Goal: Entertainment & Leisure: Consume media (video, audio)

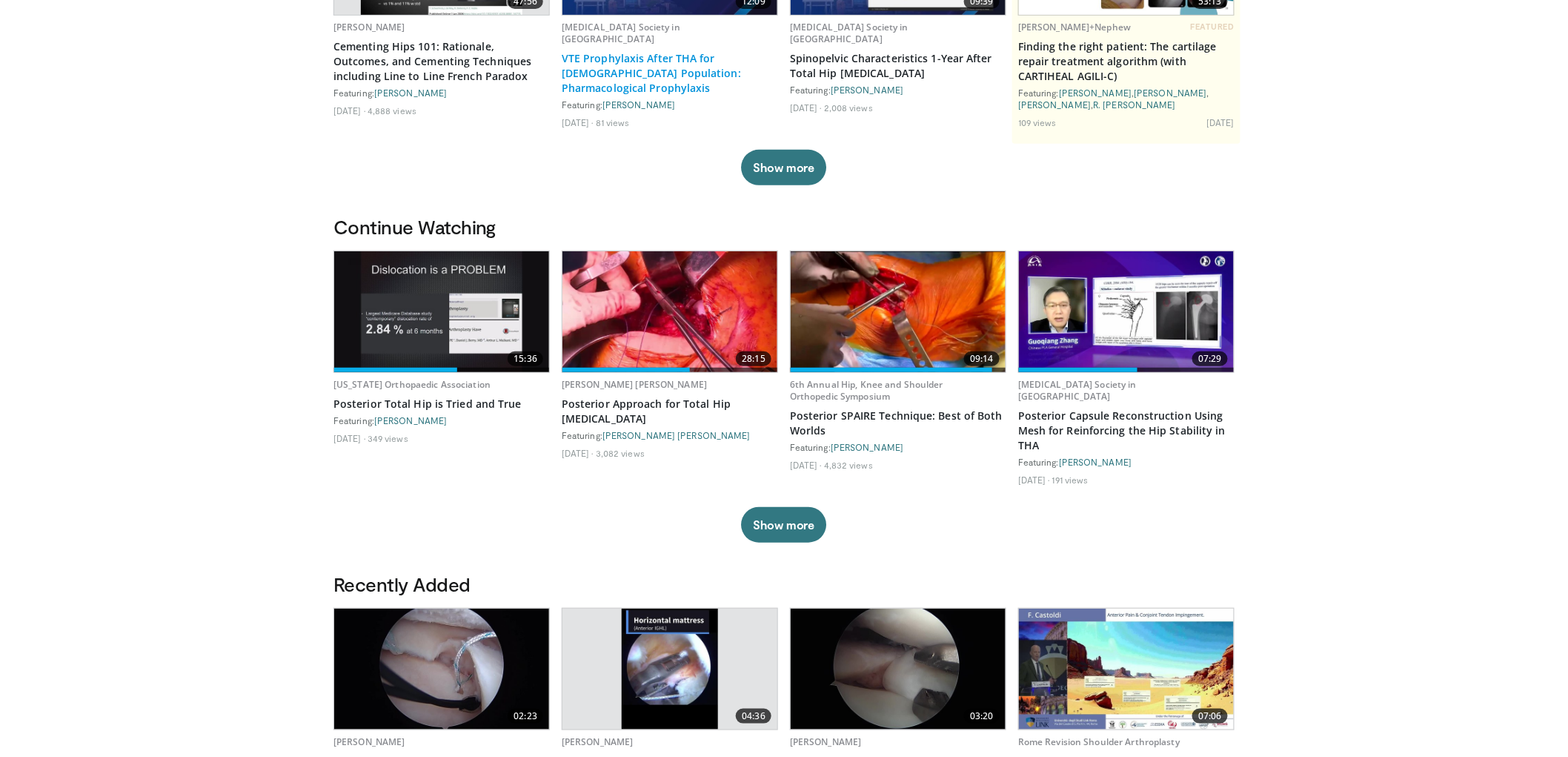
scroll to position [329, 0]
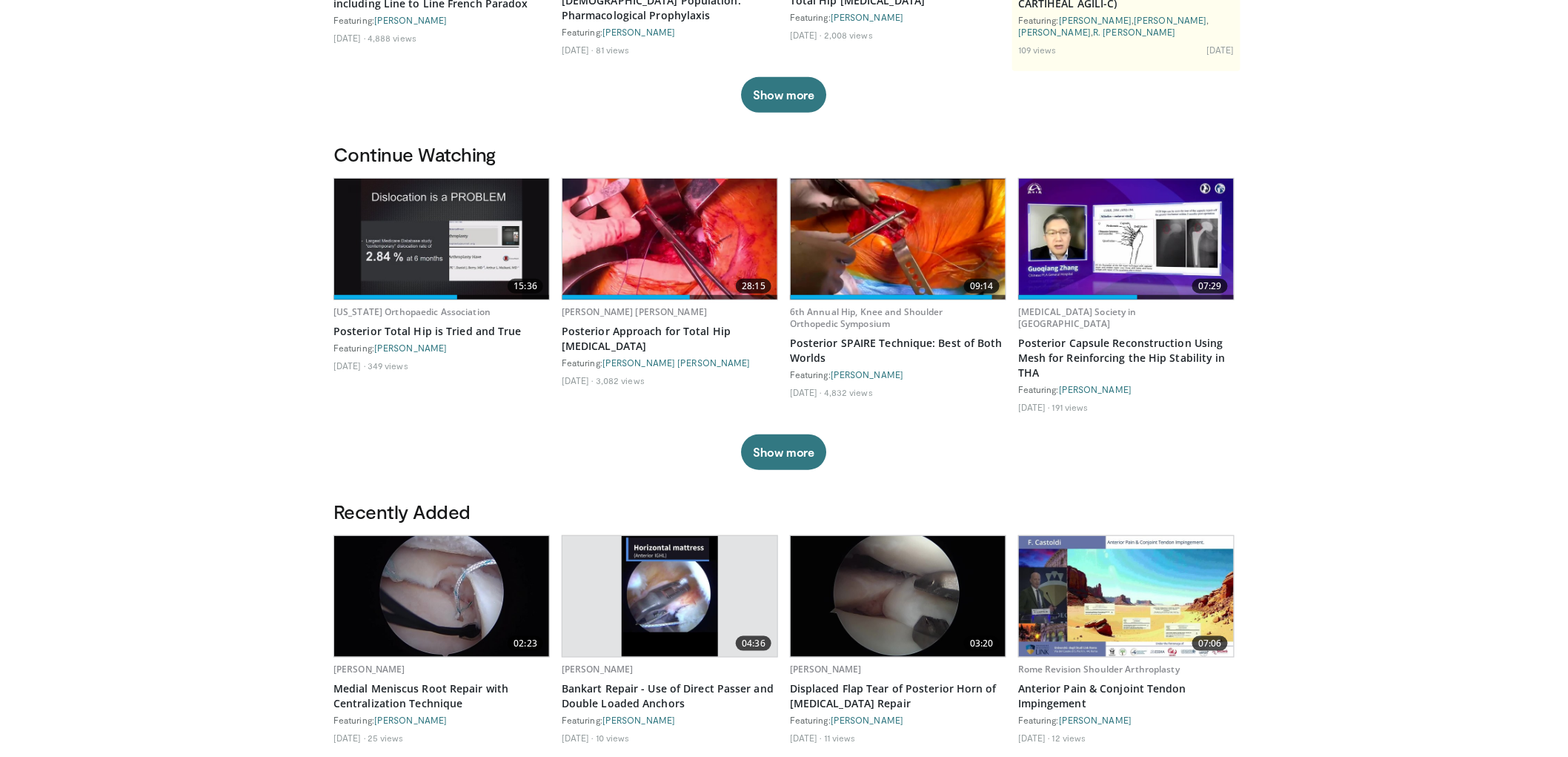
click at [912, 255] on img at bounding box center [898, 238] width 215 height 121
click at [864, 243] on img at bounding box center [898, 238] width 215 height 121
click at [872, 240] on img at bounding box center [898, 238] width 215 height 121
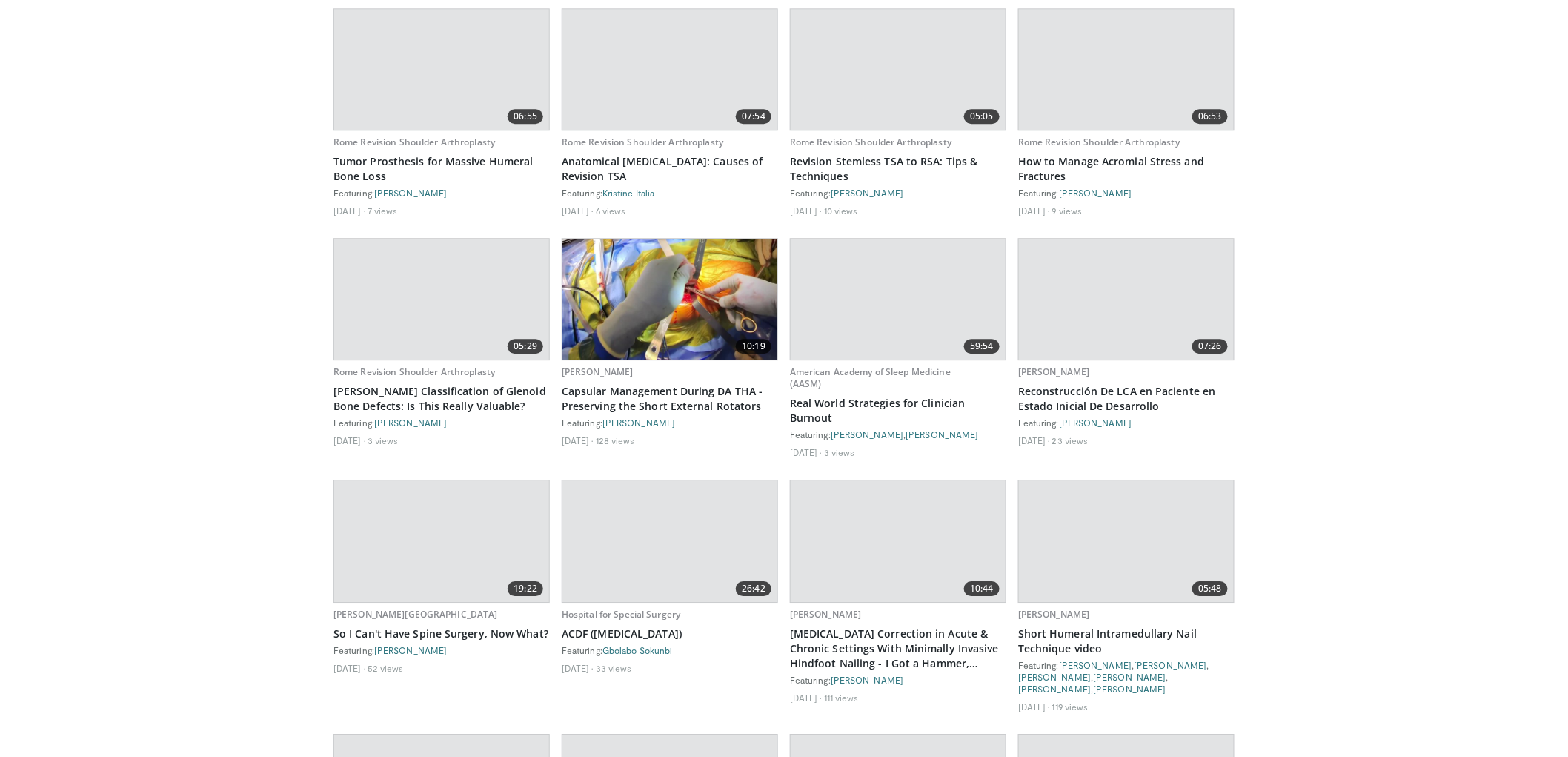
scroll to position [6332, 0]
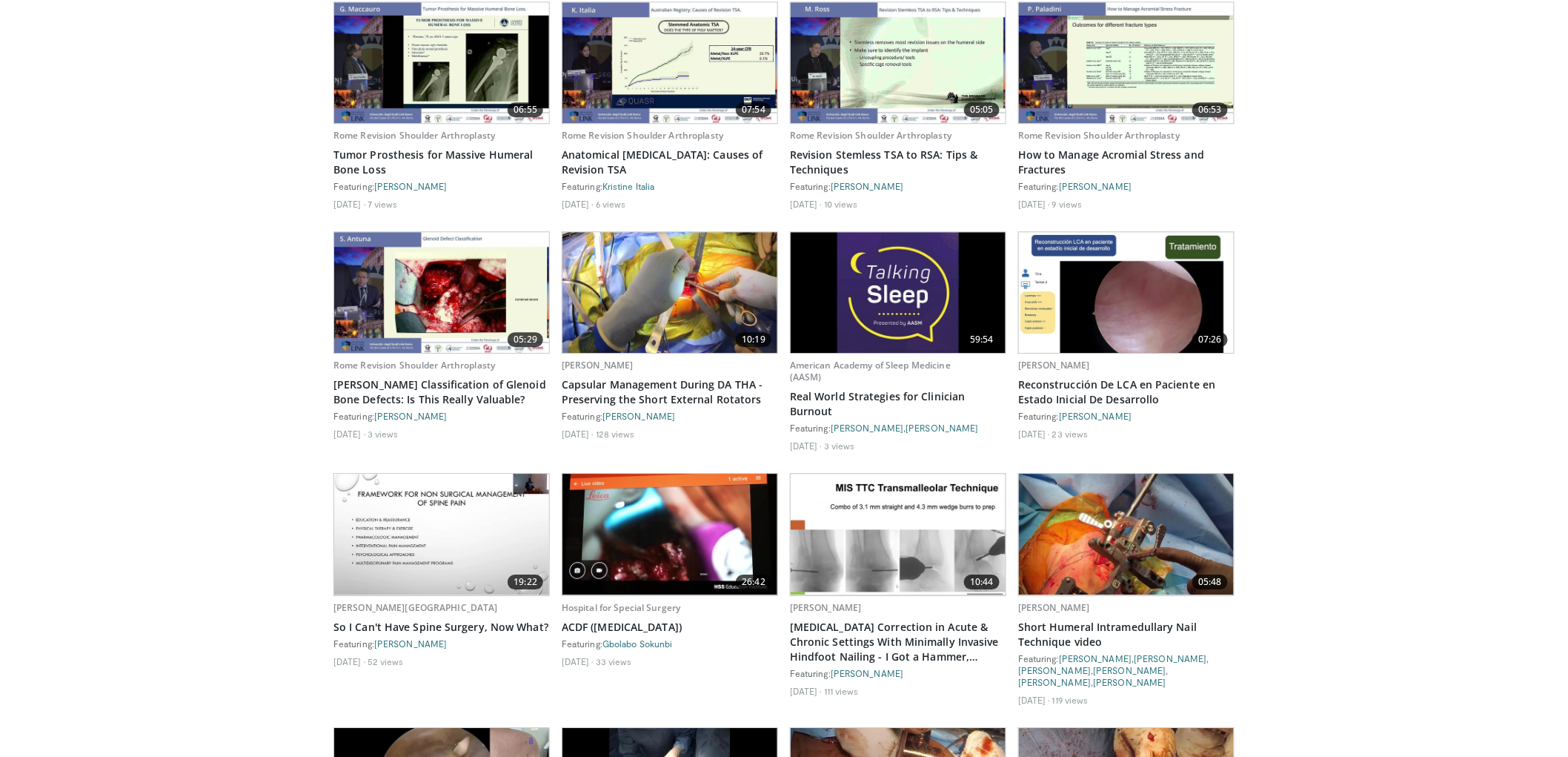
click at [702, 264] on img at bounding box center [670, 292] width 215 height 121
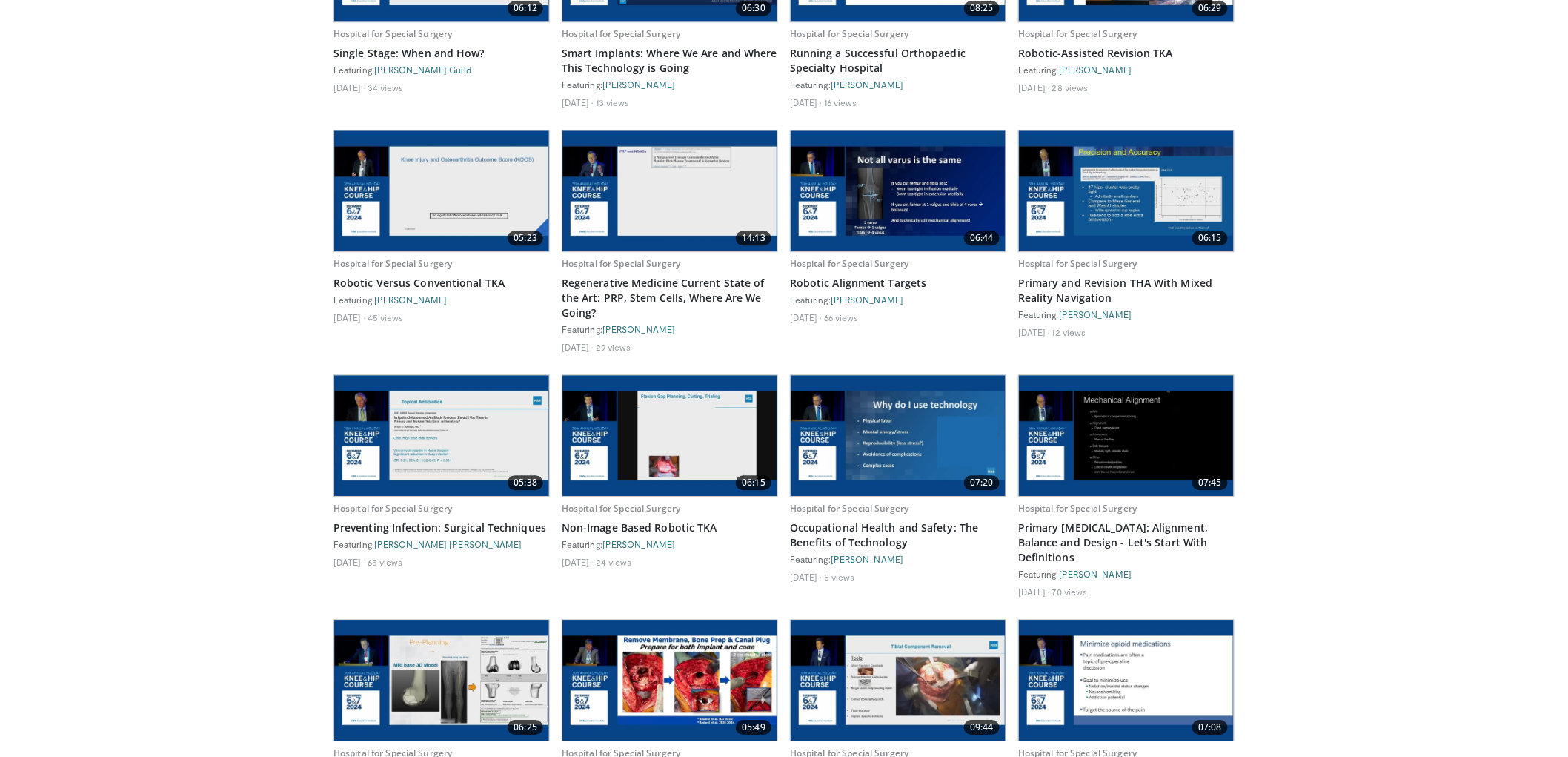
scroll to position [10924, 0]
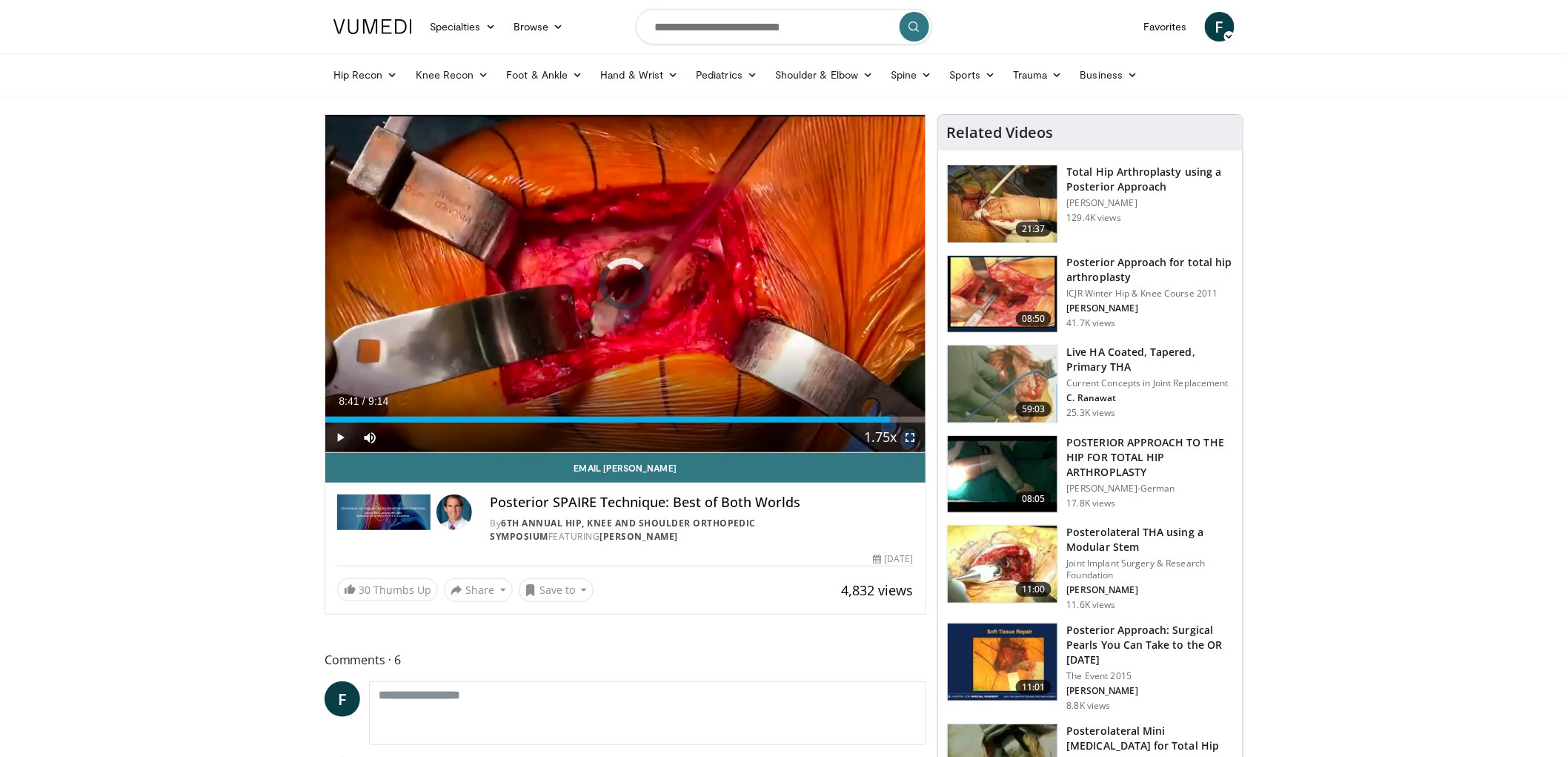
drag, startPoint x: 893, startPoint y: 417, endPoint x: 363, endPoint y: 411, distance: 530.0
click at [363, 411] on div "Loaded : 0.00% 0:36 0:35" at bounding box center [626, 415] width 600 height 14
drag, startPoint x: 366, startPoint y: 418, endPoint x: 334, endPoint y: 423, distance: 32.4
click at [334, 423] on div "Current Time 0:08 / Duration 9:14 Play Skip Backward Skip Forward Mute Loaded :…" at bounding box center [626, 437] width 600 height 30
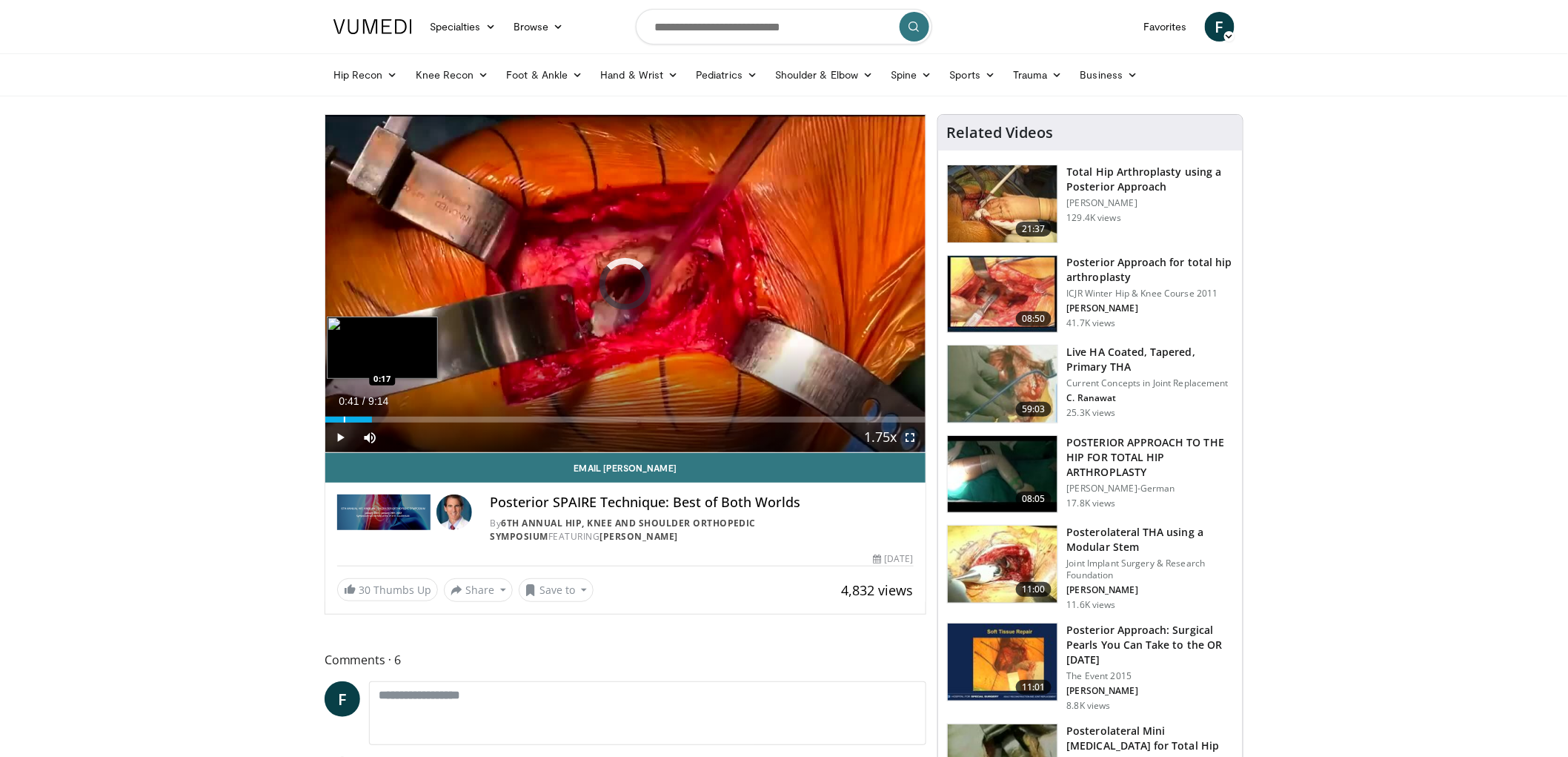
drag, startPoint x: 576, startPoint y: 418, endPoint x: 344, endPoint y: 420, distance: 232.0
click at [344, 420] on div "Progress Bar" at bounding box center [345, 419] width 2 height 6
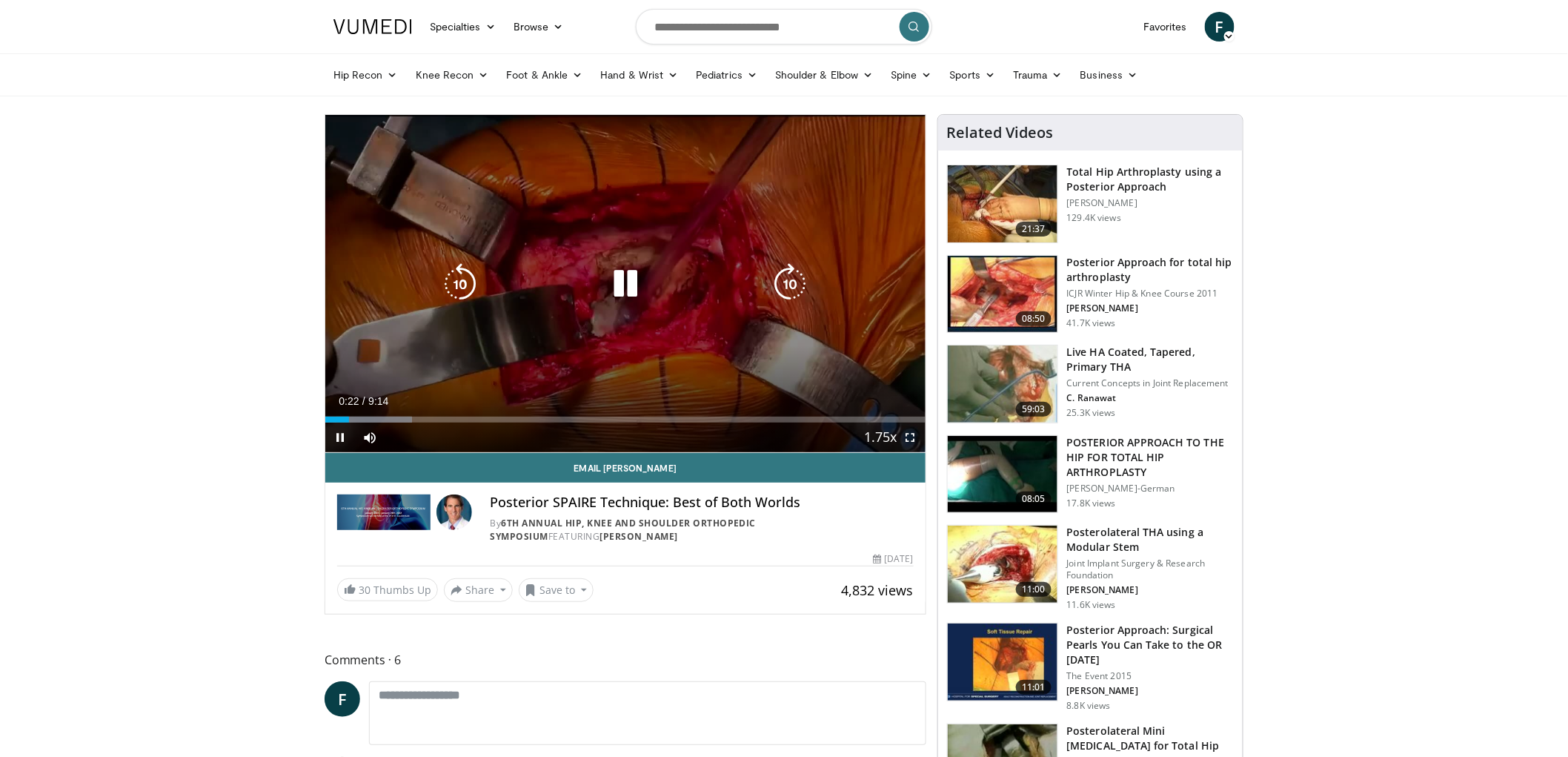
click at [635, 274] on icon "Video Player" at bounding box center [626, 284] width 42 height 42
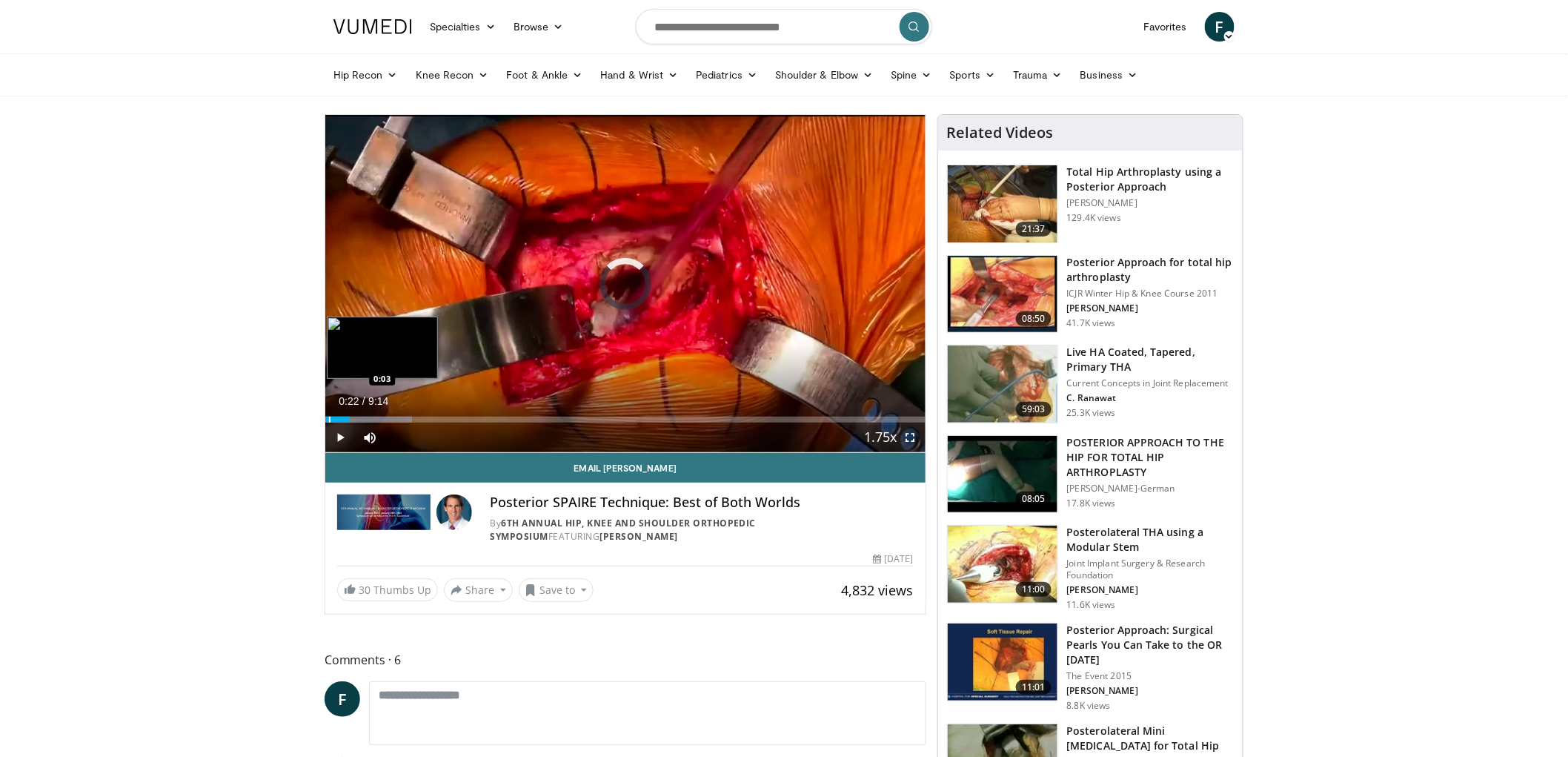
click at [329, 416] on div "Progress Bar" at bounding box center [330, 419] width 2 height 6
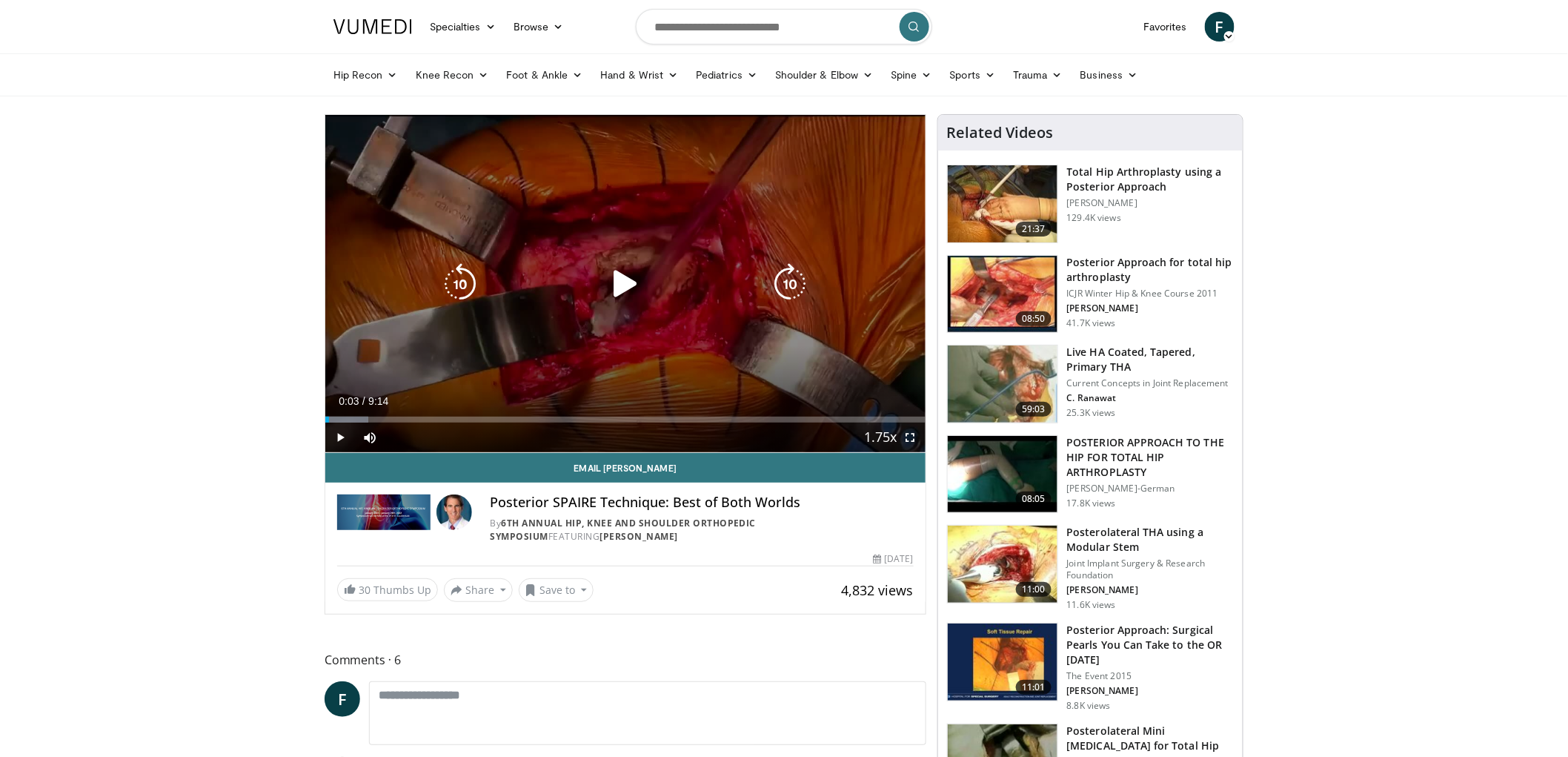
click at [626, 283] on icon "Video Player" at bounding box center [626, 284] width 42 height 42
click at [728, 336] on div "10 seconds Tap to unmute" at bounding box center [626, 283] width 600 height 337
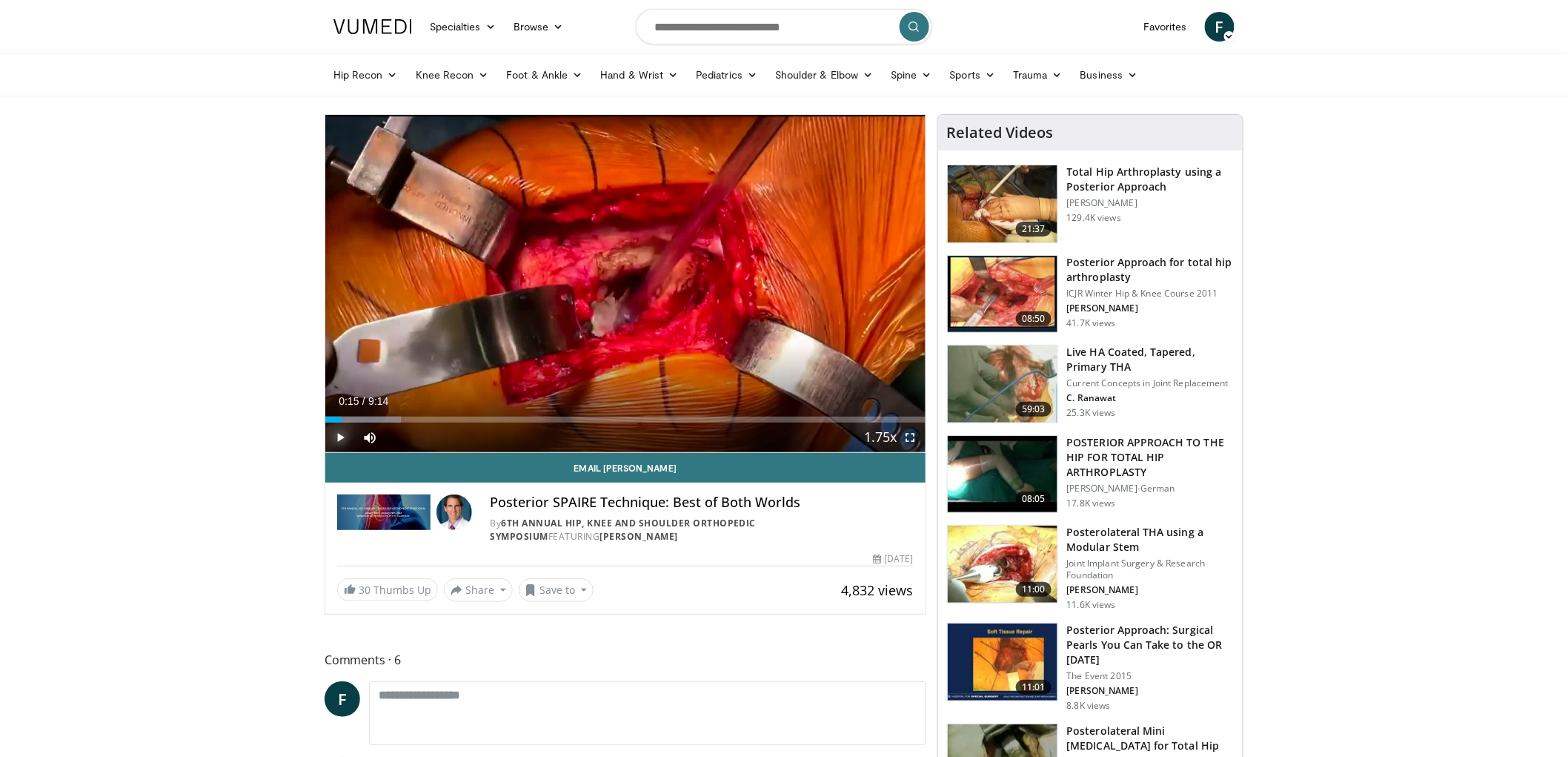
click at [346, 433] on span "Video Player" at bounding box center [340, 437] width 30 height 30
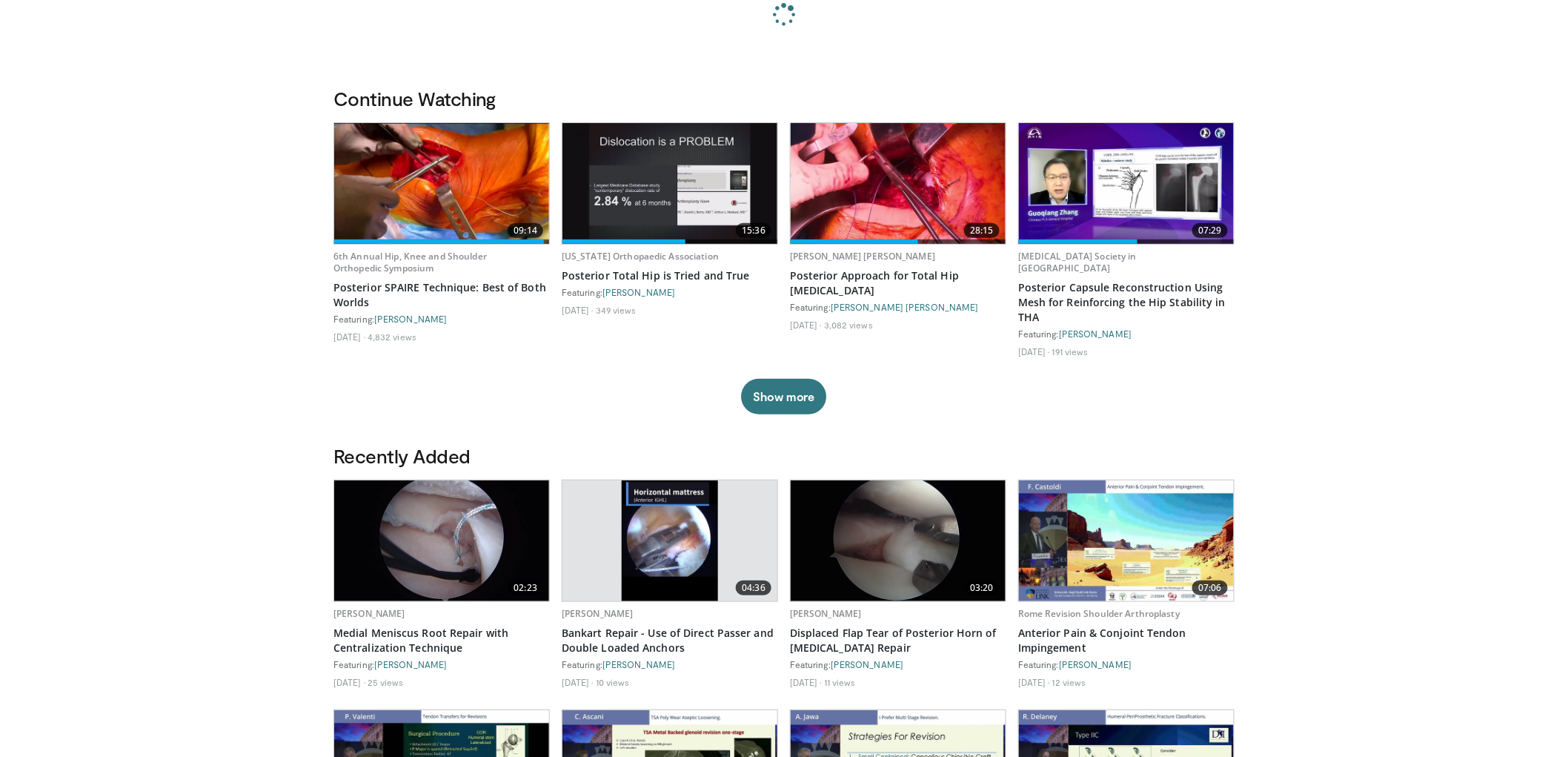
scroll to position [146, 0]
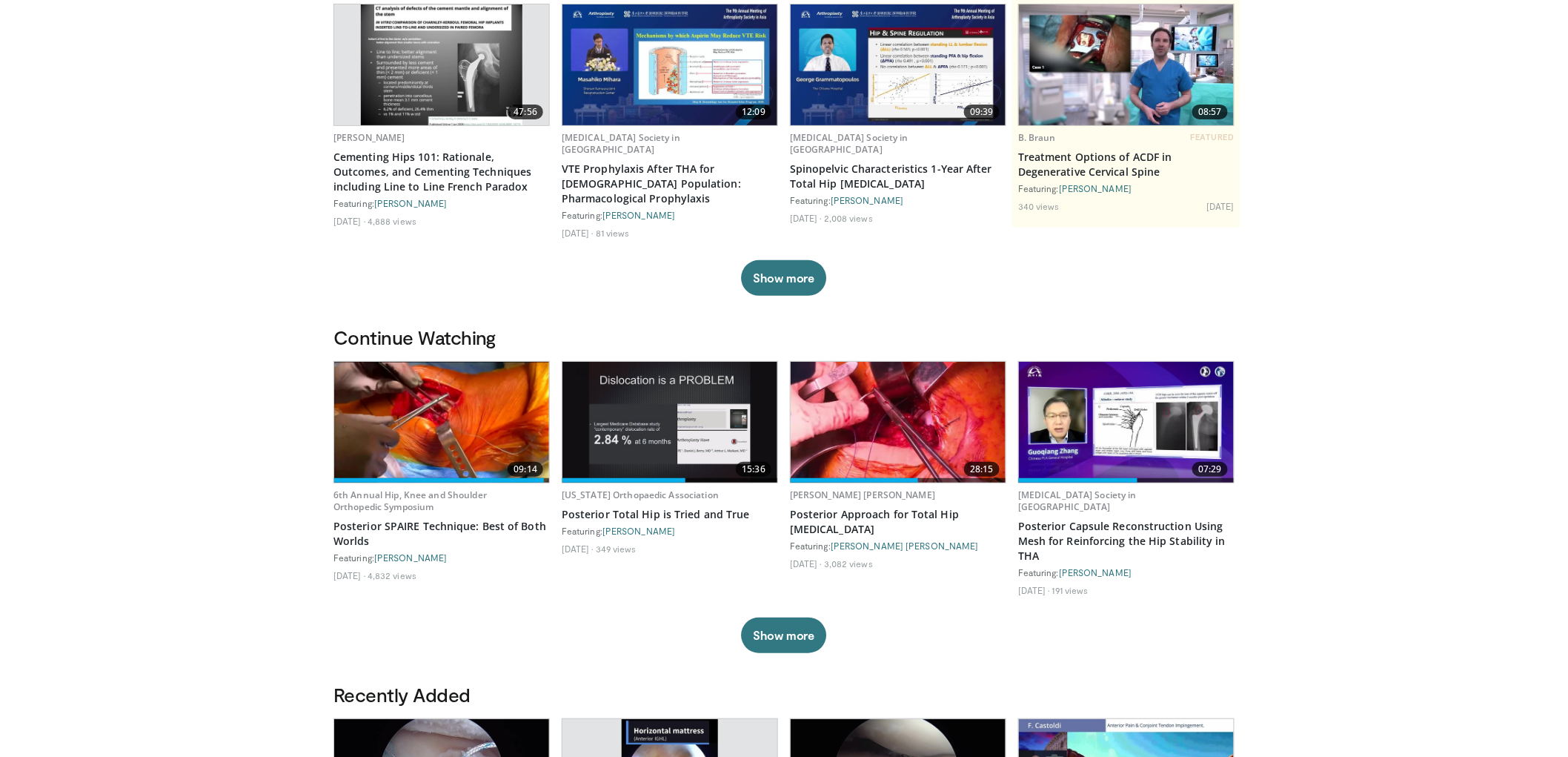
click at [917, 423] on img at bounding box center [898, 422] width 215 height 121
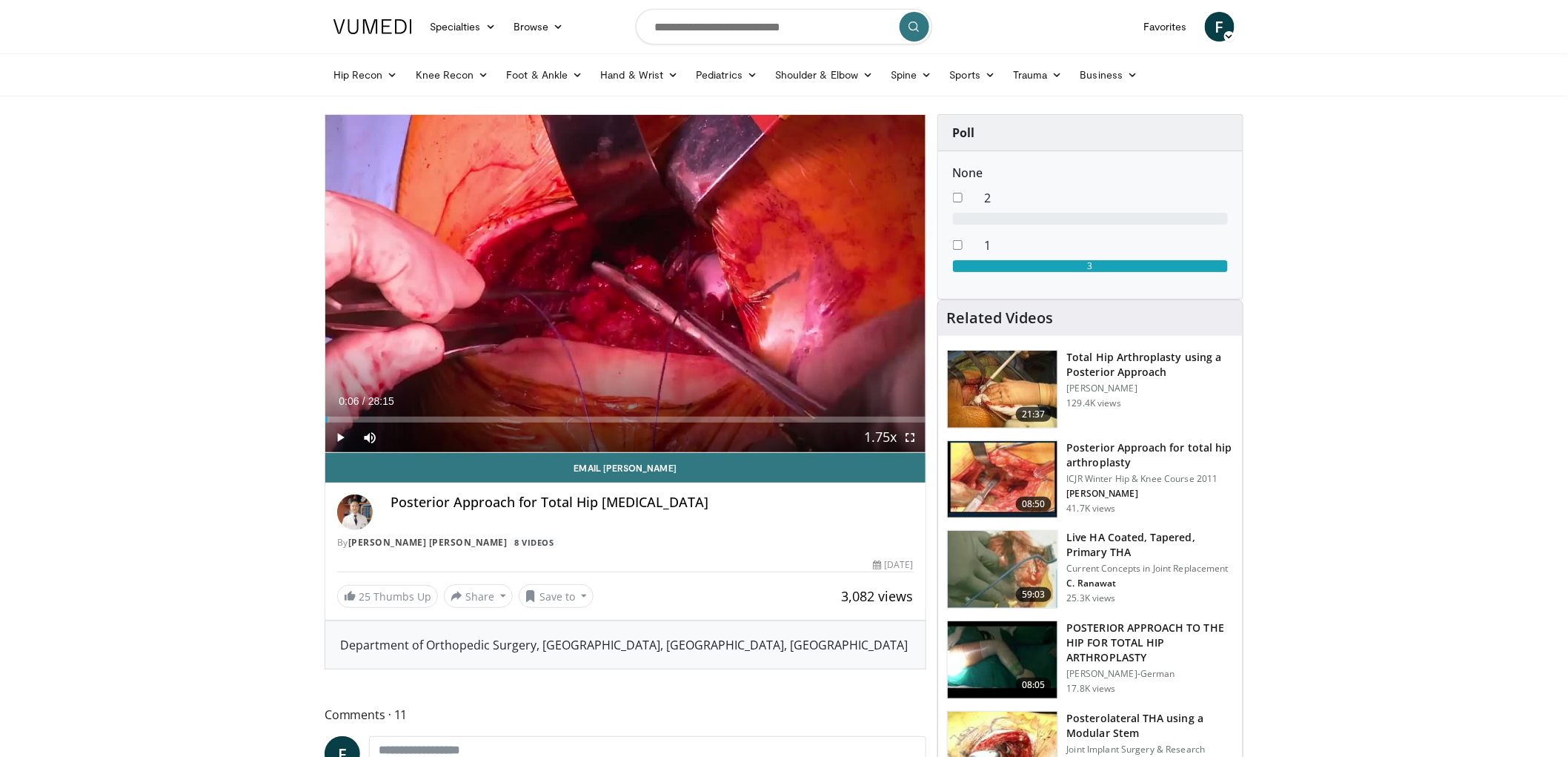
drag, startPoint x: 682, startPoint y: 416, endPoint x: 327, endPoint y: 424, distance: 355.1
click at [327, 424] on div "Current Time 0:06 / Duration 28:15 Play Skip Backward Skip Forward Mute Loaded …" at bounding box center [626, 437] width 600 height 30
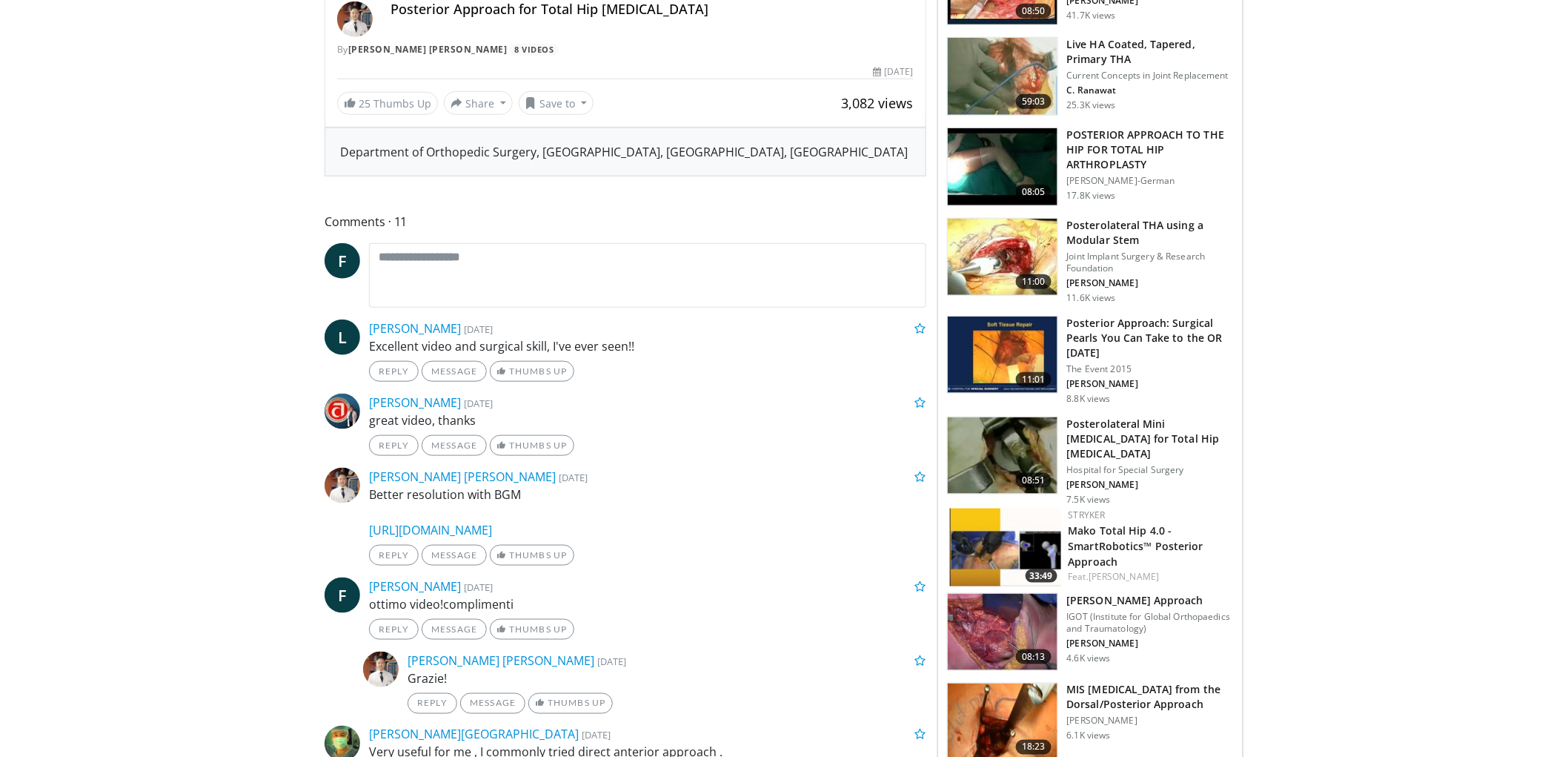
scroll to position [494, 0]
click at [1019, 348] on img at bounding box center [1002, 354] width 110 height 77
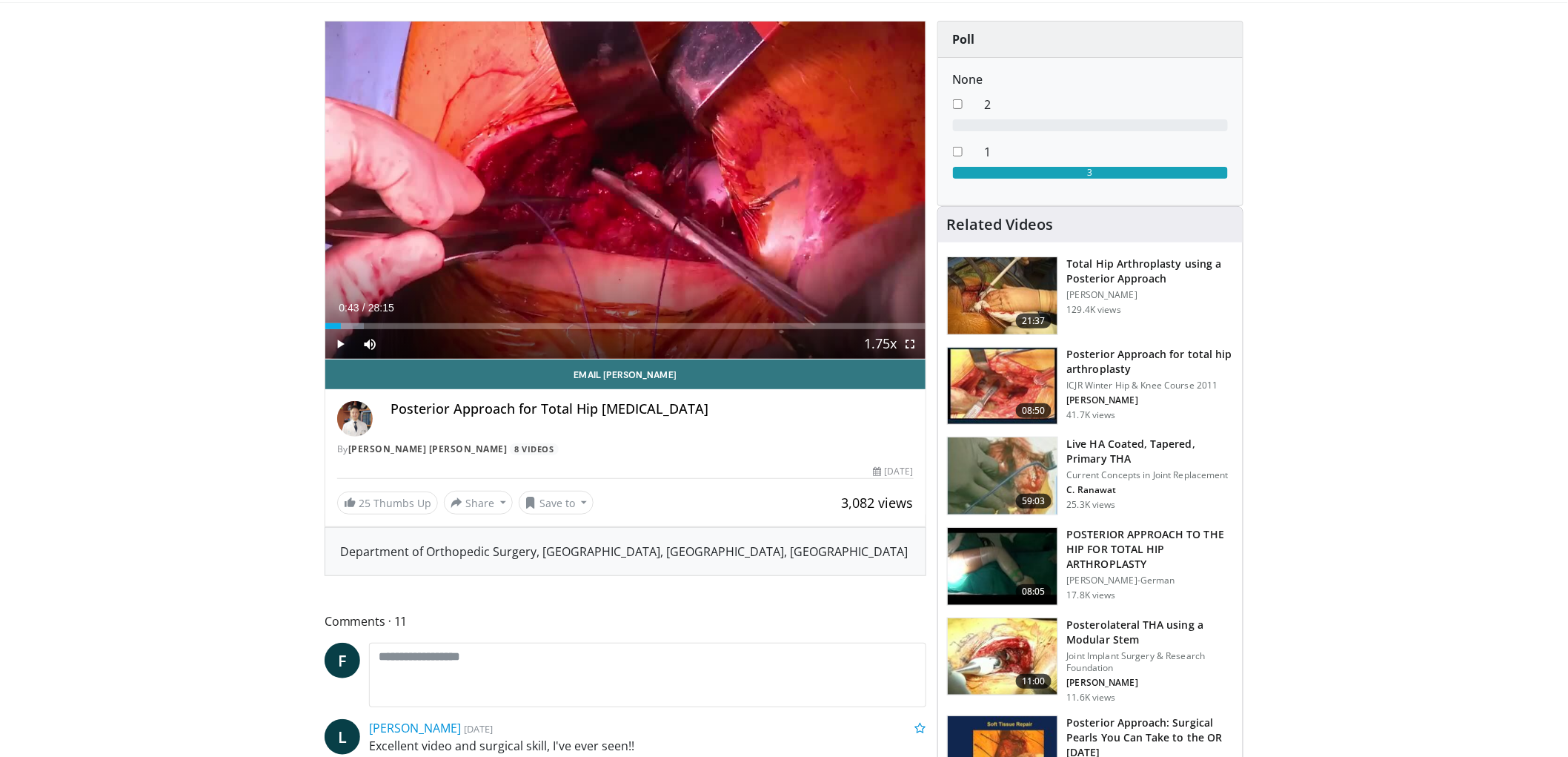
scroll to position [0, 0]
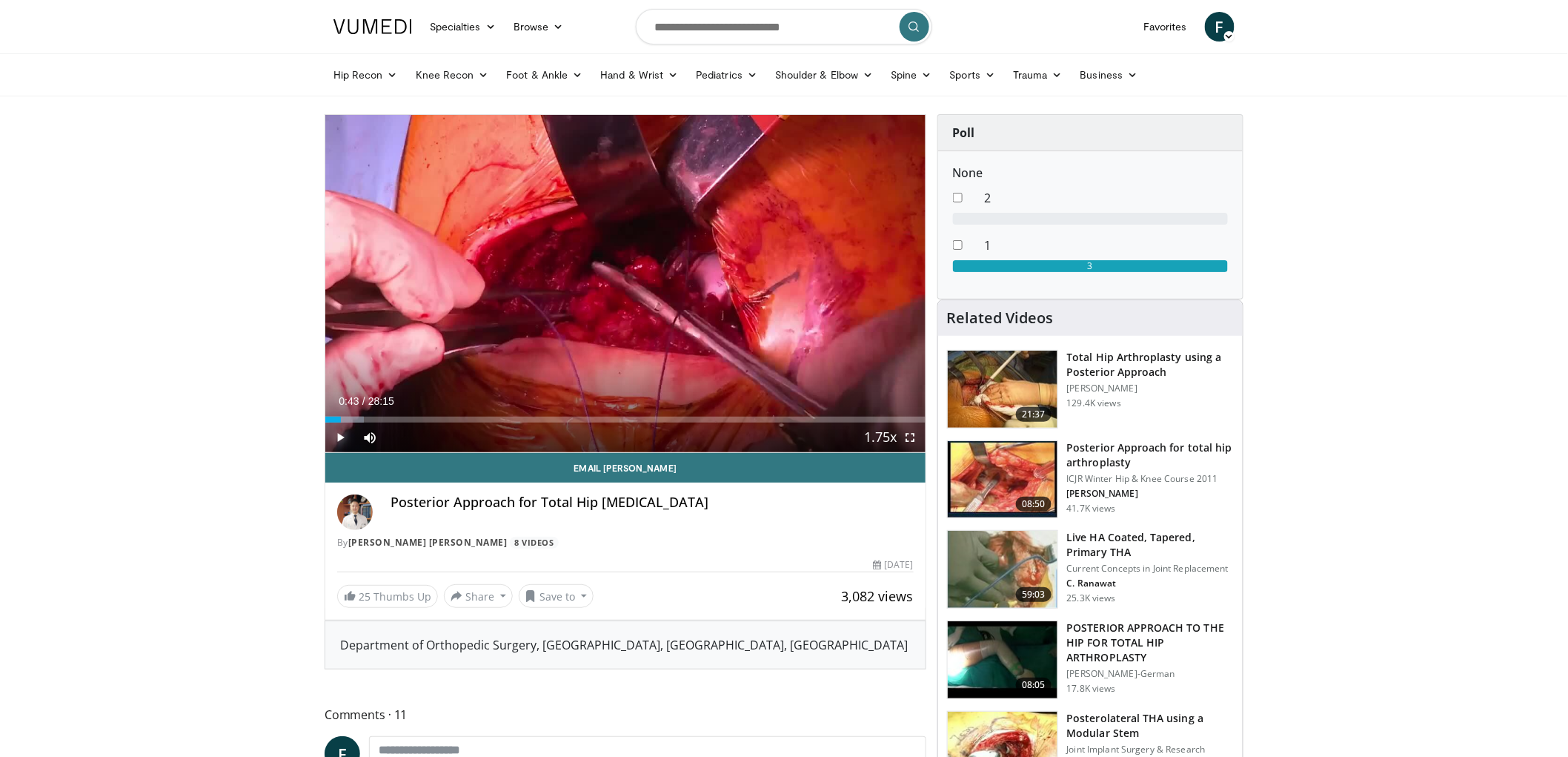
click at [344, 438] on span "Video Player" at bounding box center [340, 437] width 30 height 30
click at [494, 412] on div "Loaded : 32.47% 07:57 08:00" at bounding box center [626, 415] width 600 height 14
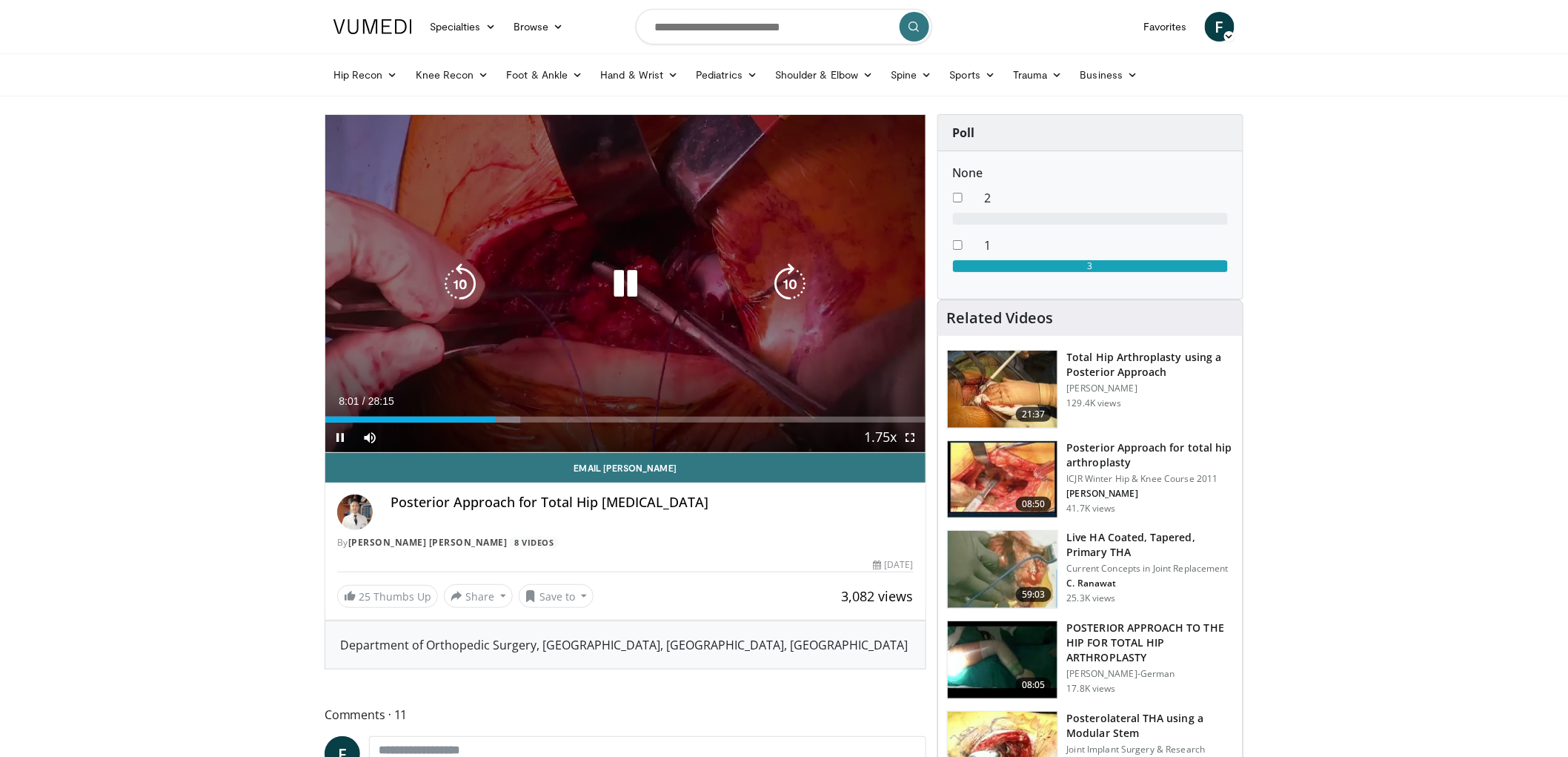
click at [685, 374] on div "10 seconds Tap to unmute" at bounding box center [626, 283] width 600 height 337
drag, startPoint x: 621, startPoint y: 289, endPoint x: 726, endPoint y: 309, distance: 106.9
click at [622, 289] on icon "Video Player" at bounding box center [626, 284] width 42 height 42
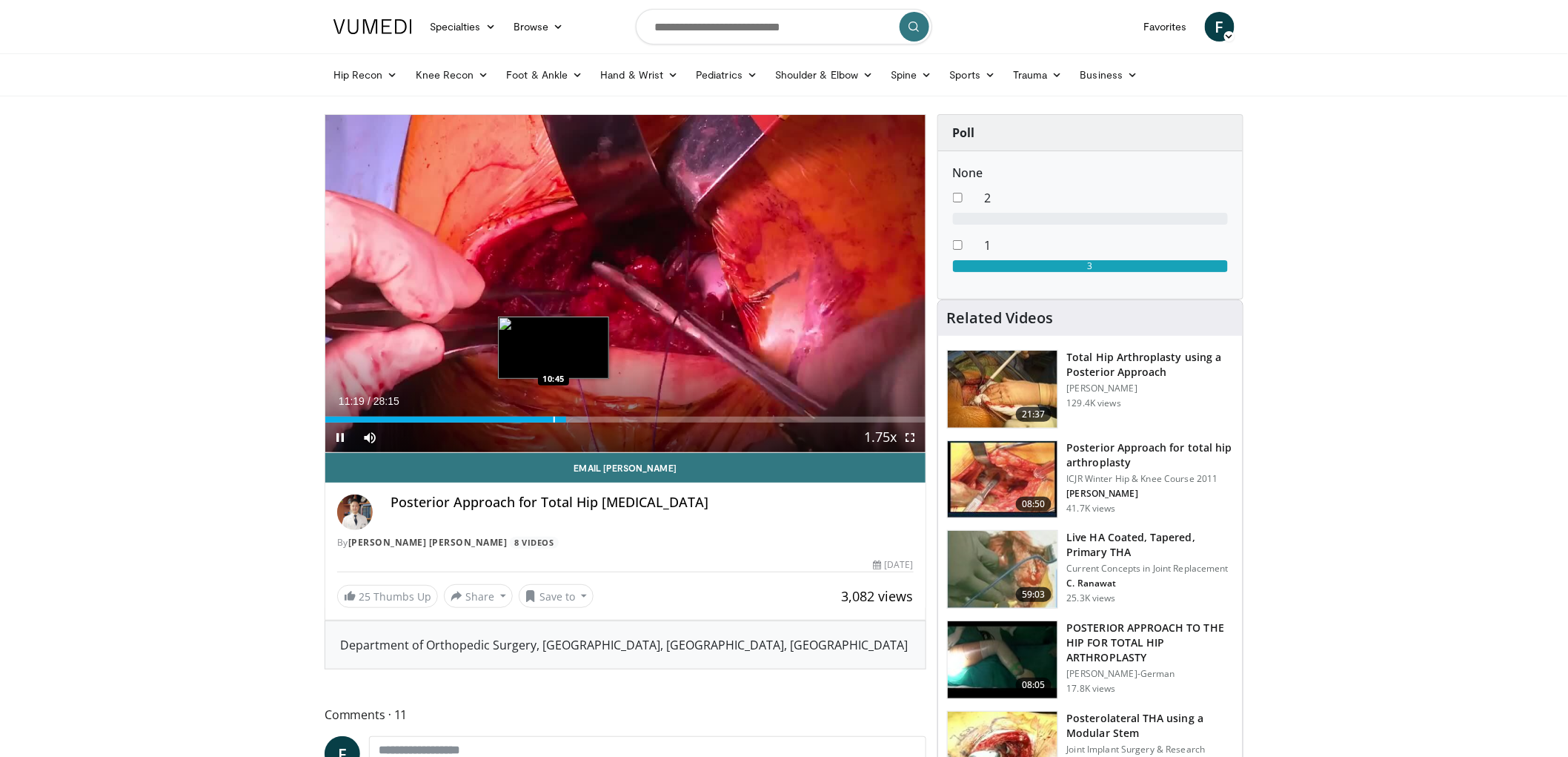
click at [554, 419] on div "Progress Bar" at bounding box center [554, 419] width 2 height 6
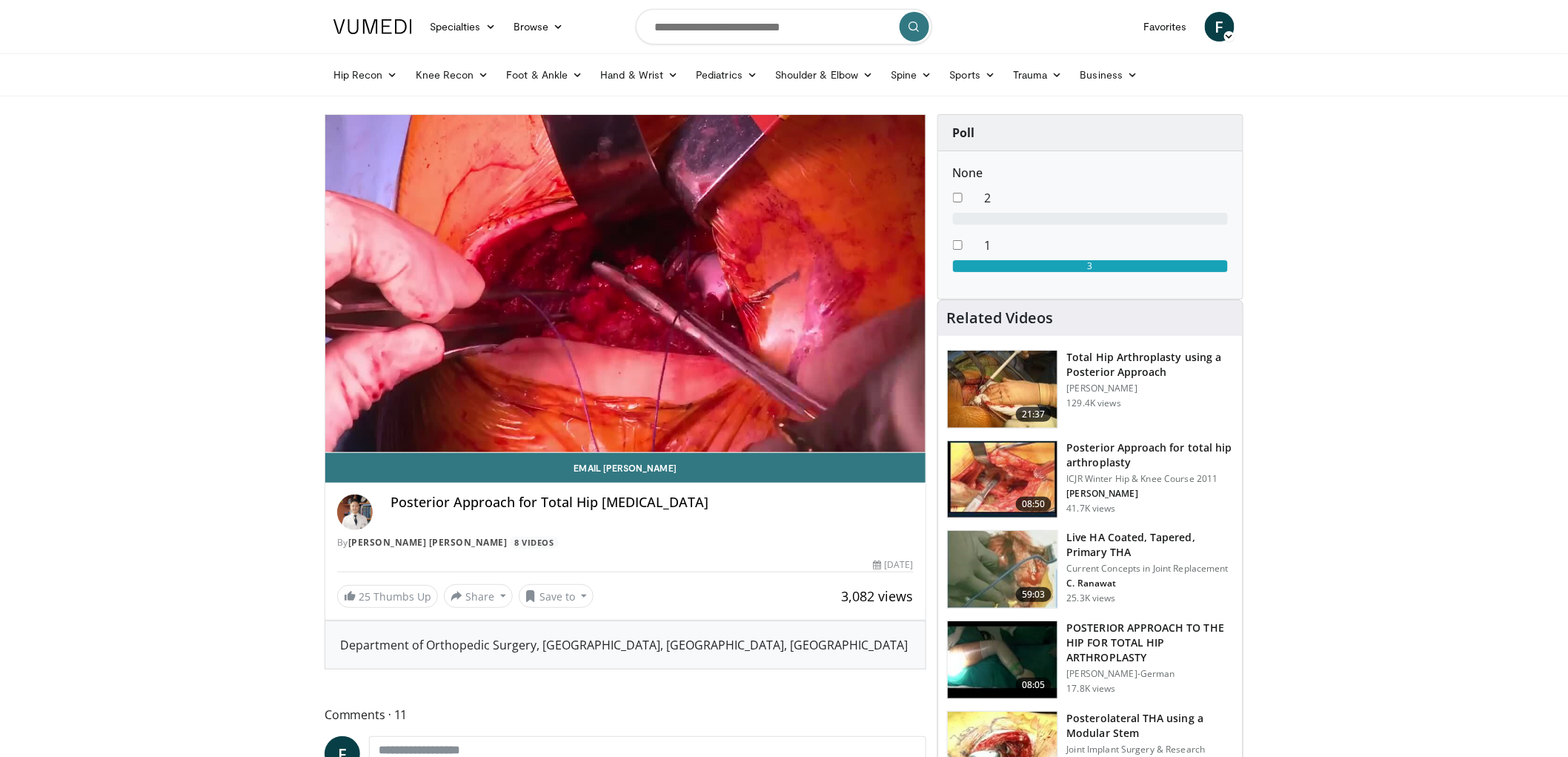
click at [698, 309] on div "10 seconds Tap to unmute" at bounding box center [626, 283] width 600 height 337
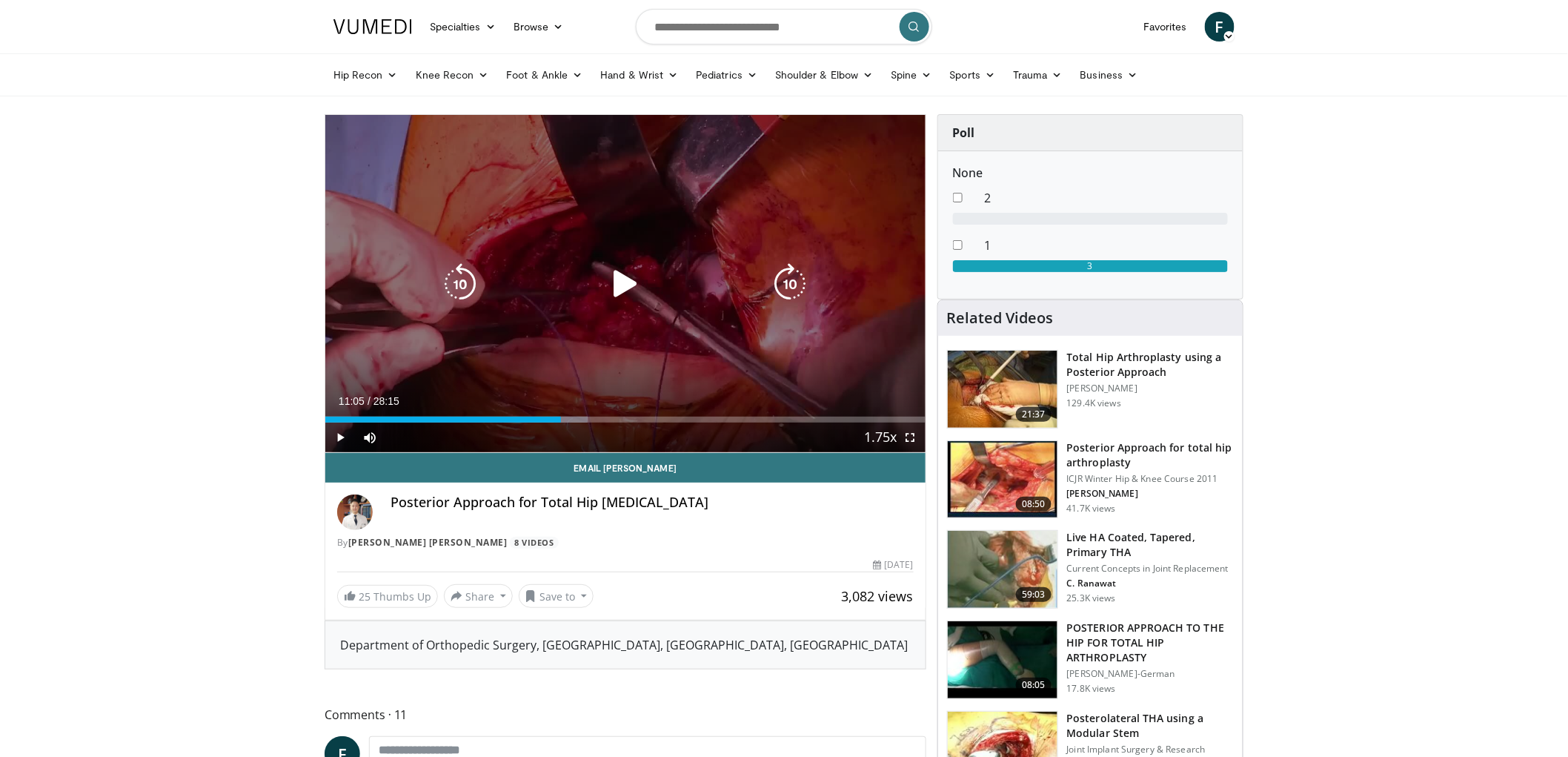
click at [744, 266] on div "10 seconds Tap to unmute" at bounding box center [626, 283] width 600 height 337
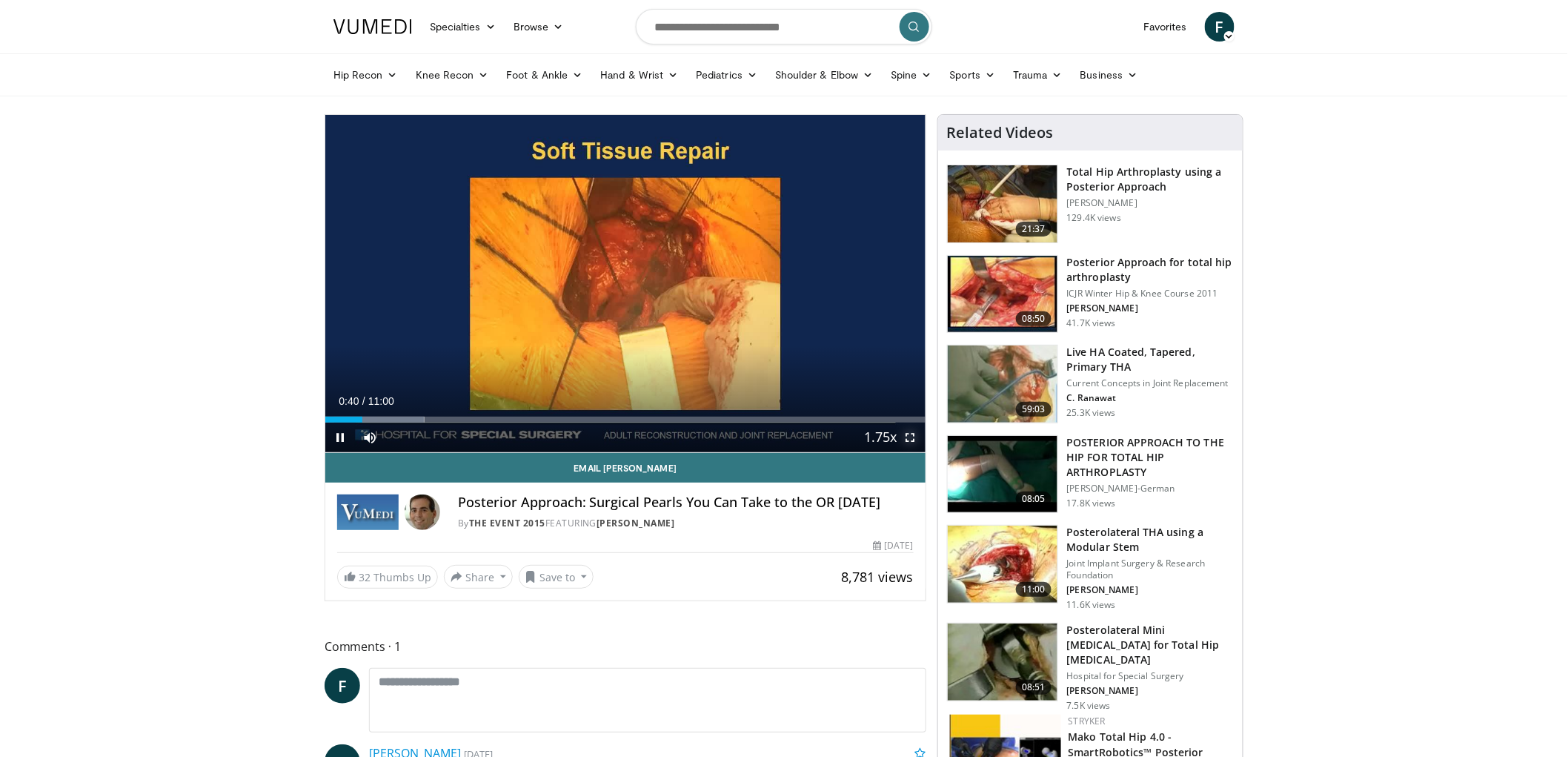
click at [915, 432] on span "Video Player" at bounding box center [910, 437] width 30 height 30
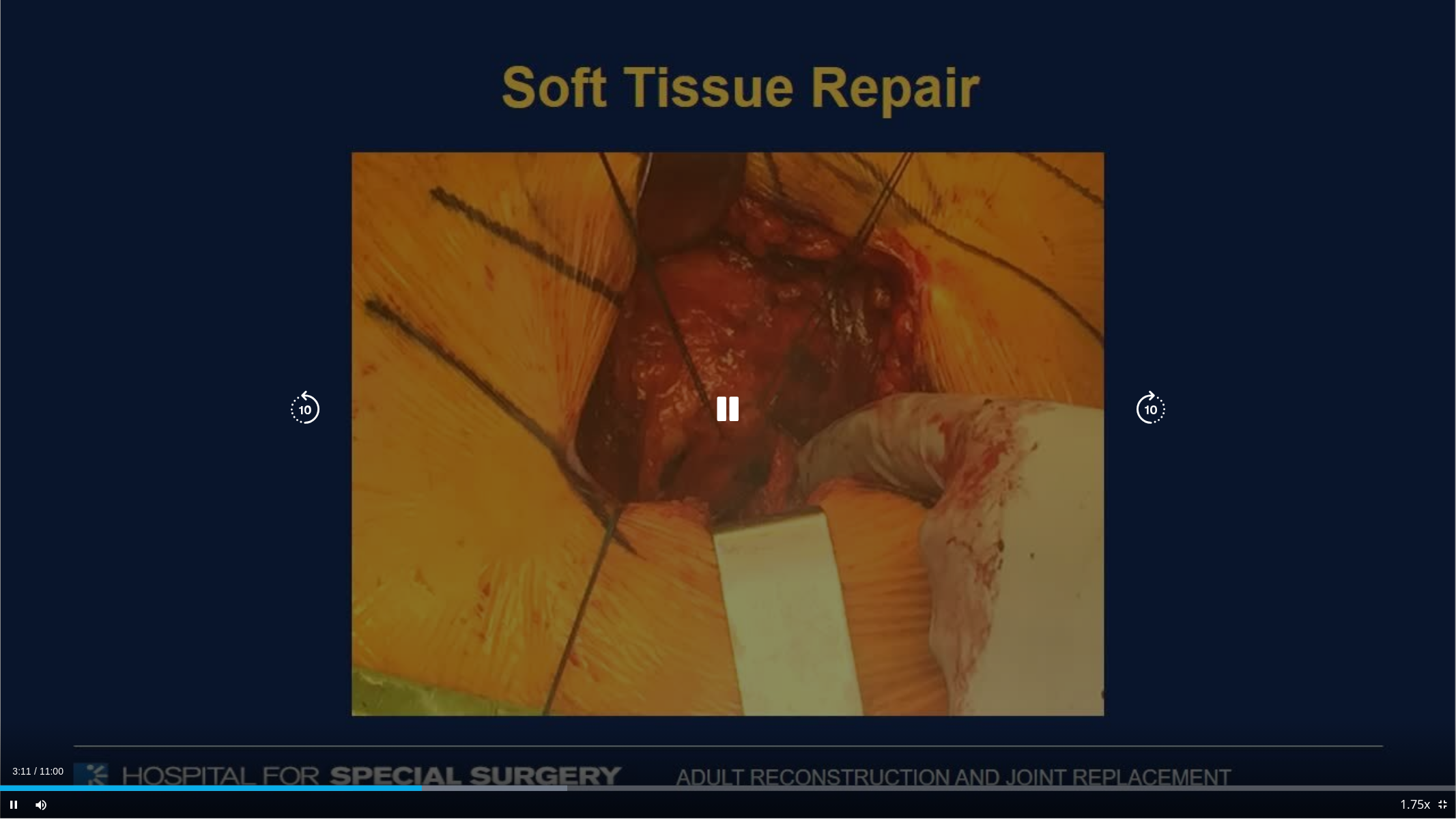
click at [936, 543] on div "10 seconds Tap to unmute" at bounding box center [728, 409] width 1456 height 818
drag, startPoint x: 728, startPoint y: 405, endPoint x: 844, endPoint y: 462, distance: 129.2
click at [744, 414] on icon "Video Player" at bounding box center [728, 410] width 38 height 38
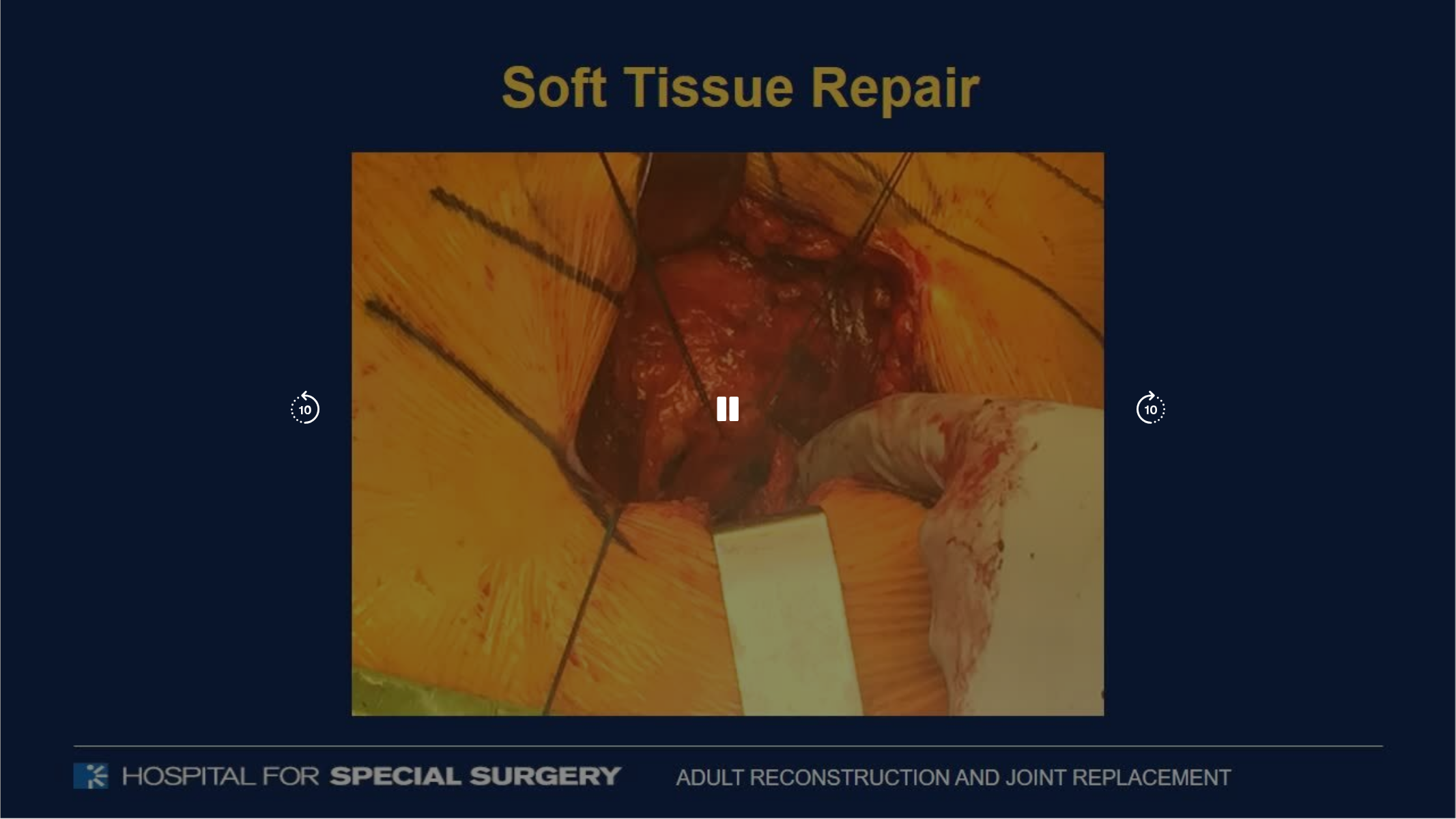
click at [864, 509] on div "10 seconds Tap to unmute" at bounding box center [728, 409] width 1456 height 818
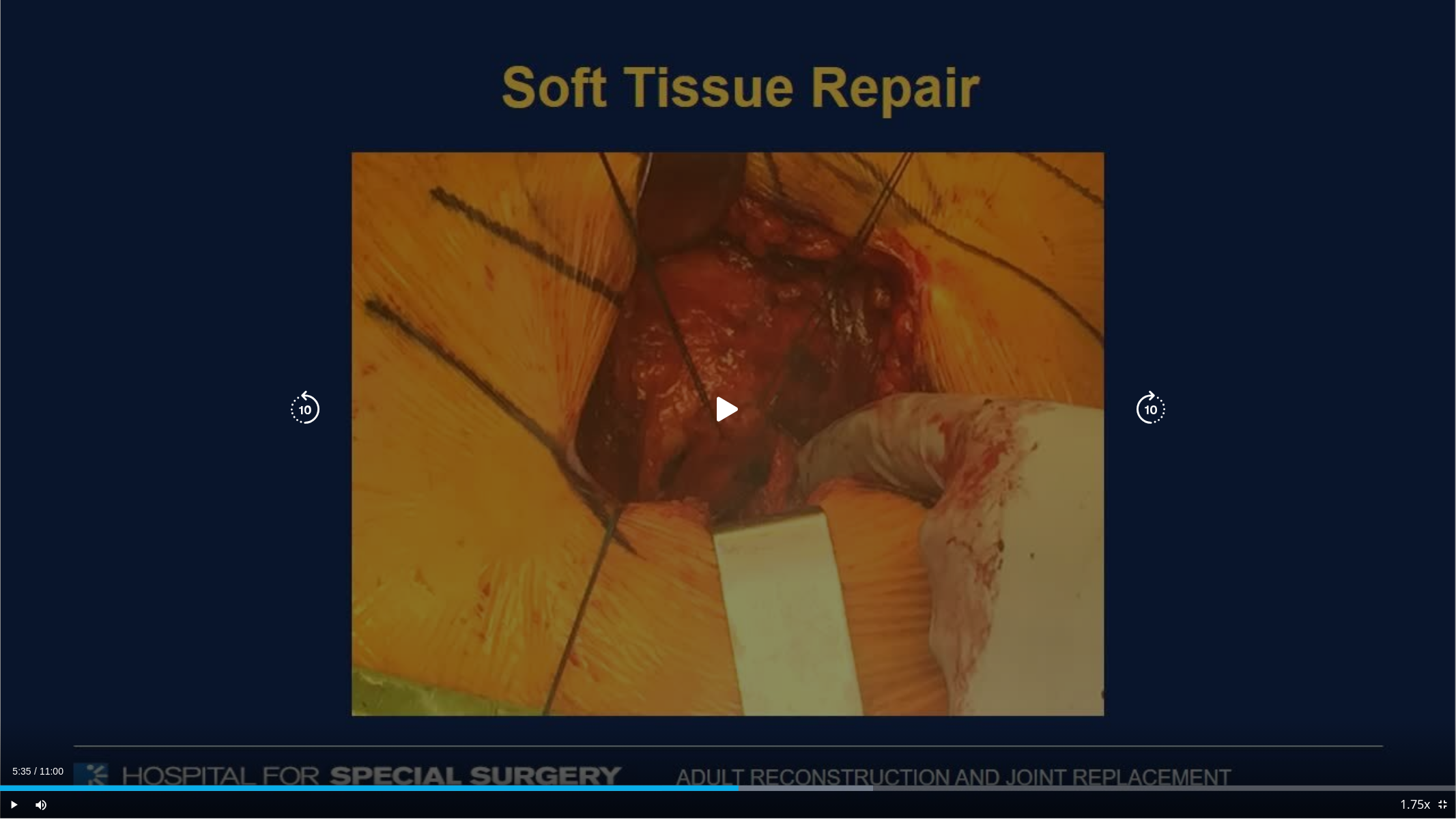
click at [731, 410] on icon "Video Player" at bounding box center [728, 410] width 38 height 38
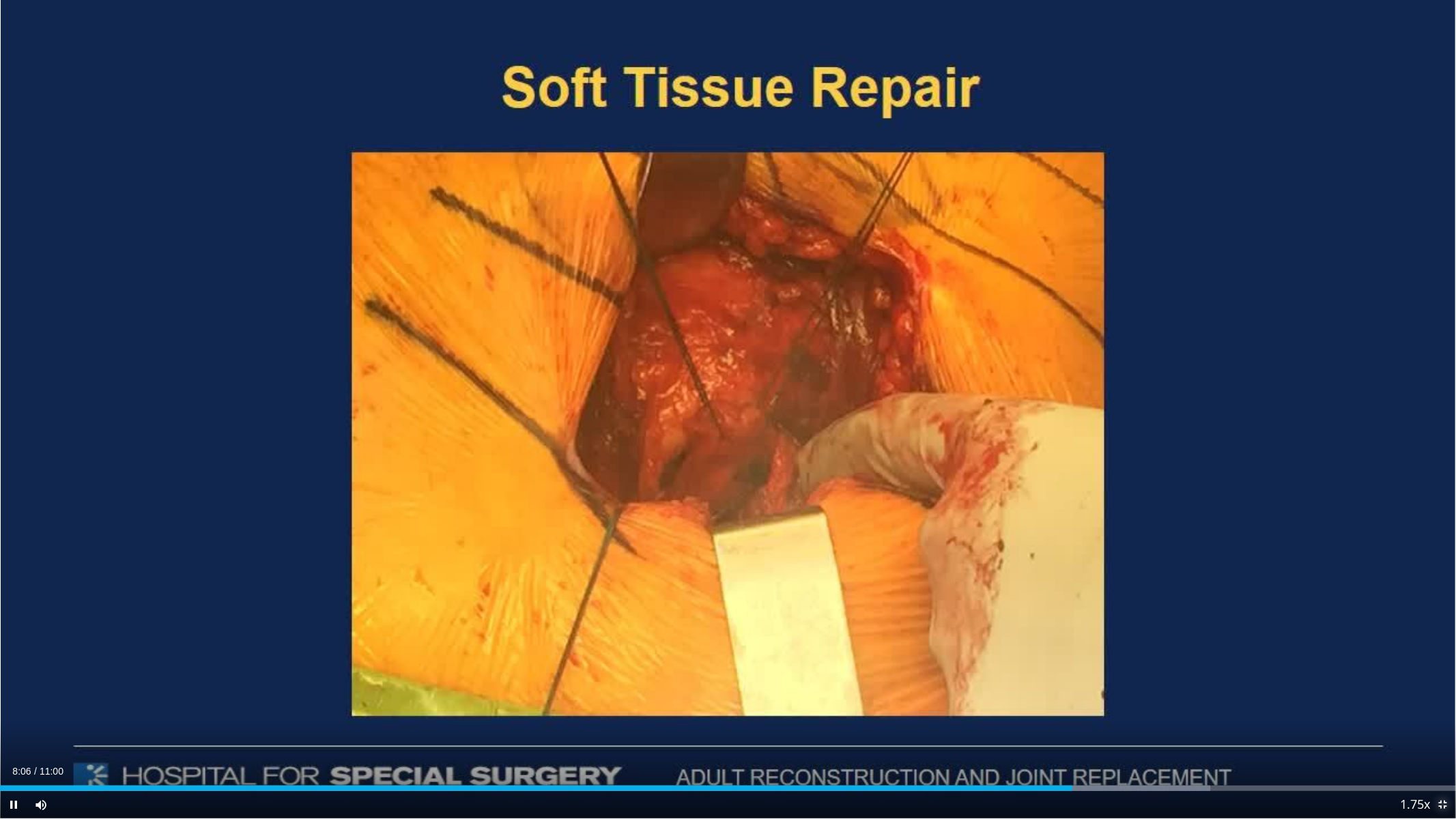
click at [1443, 697] on span "Video Player" at bounding box center [1442, 804] width 27 height 27
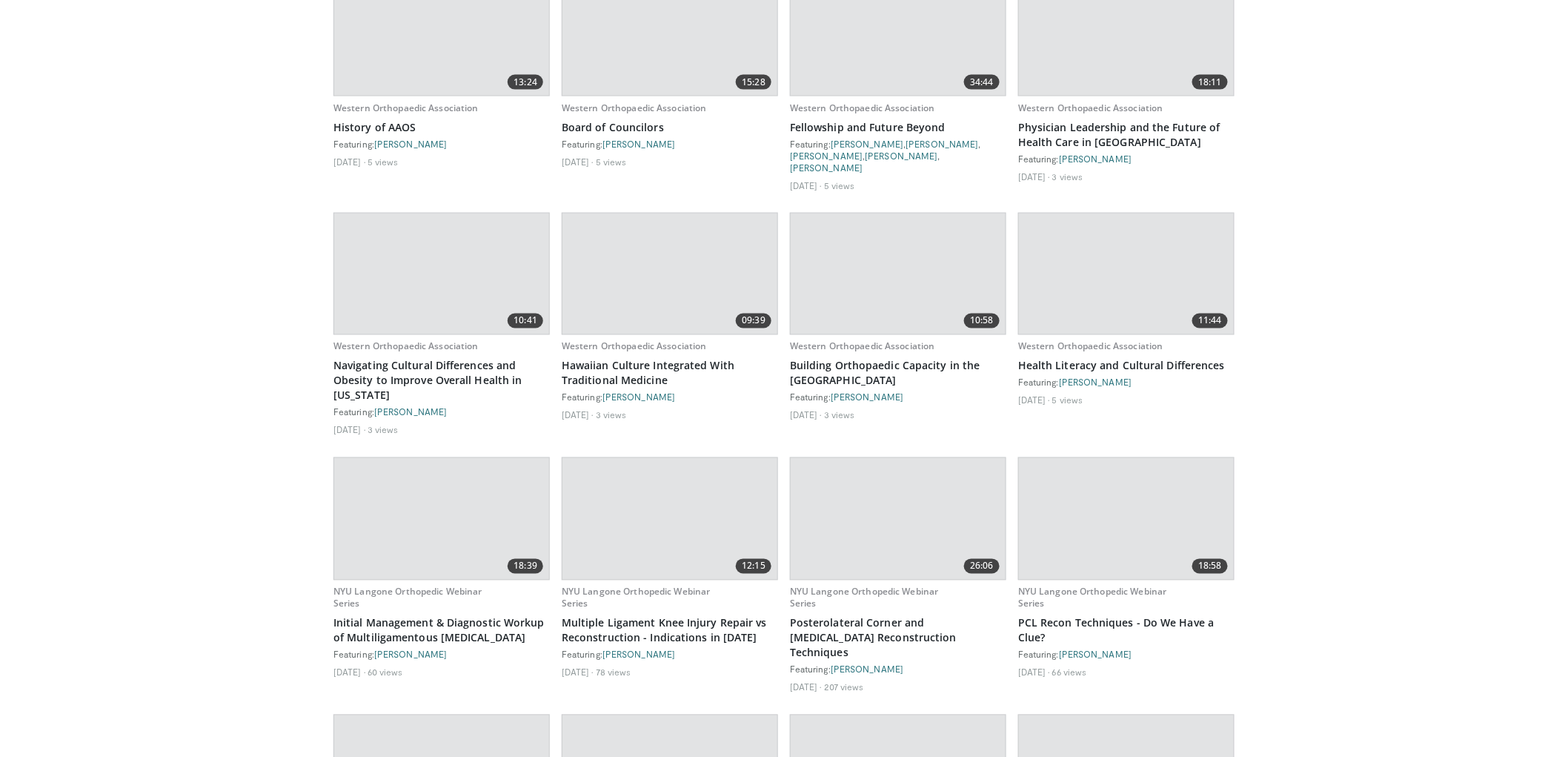
scroll to position [24473, 0]
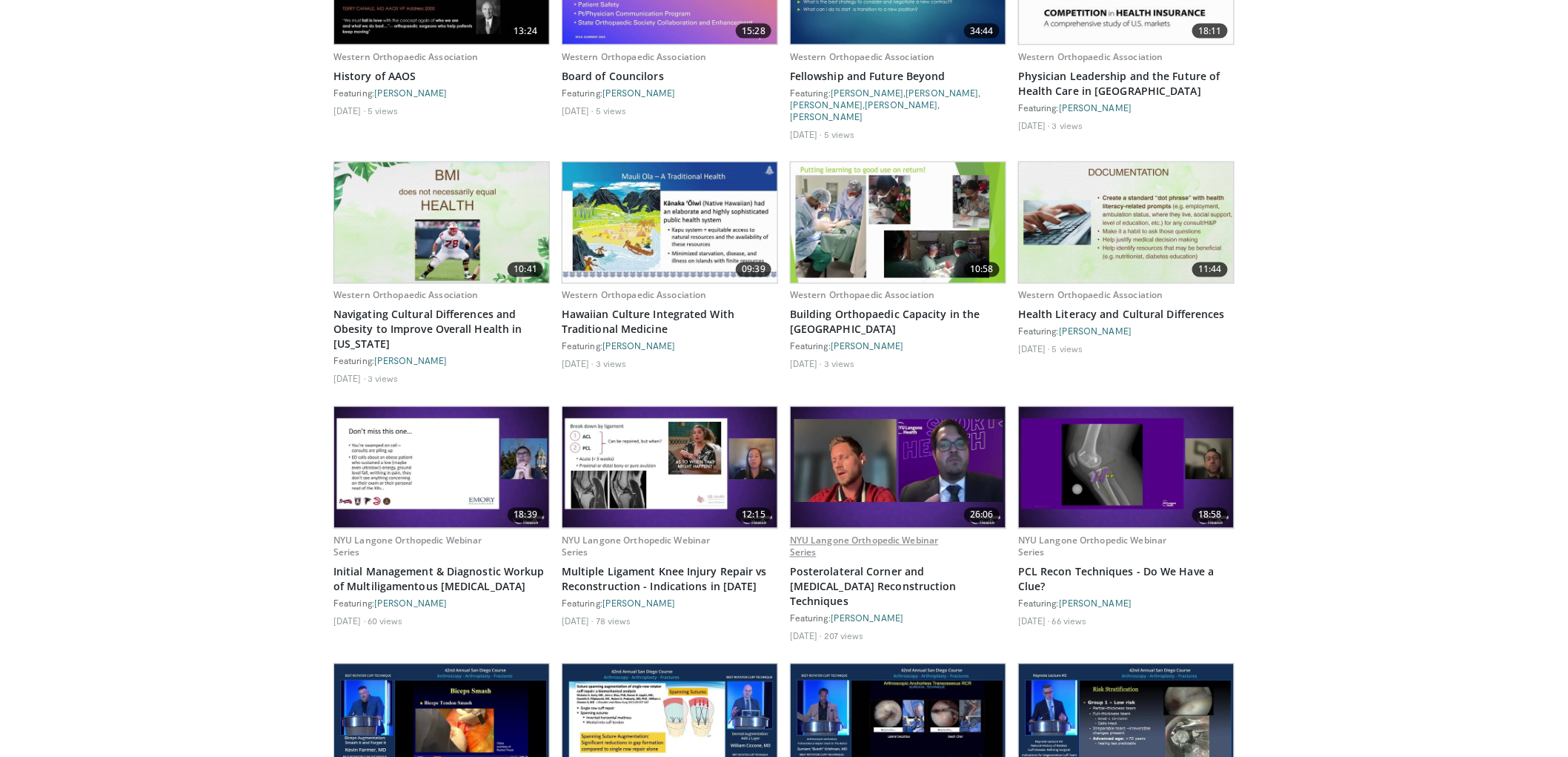
click at [937, 535] on link "NYU Langone Orthopedic Webinar Series" at bounding box center [864, 547] width 149 height 25
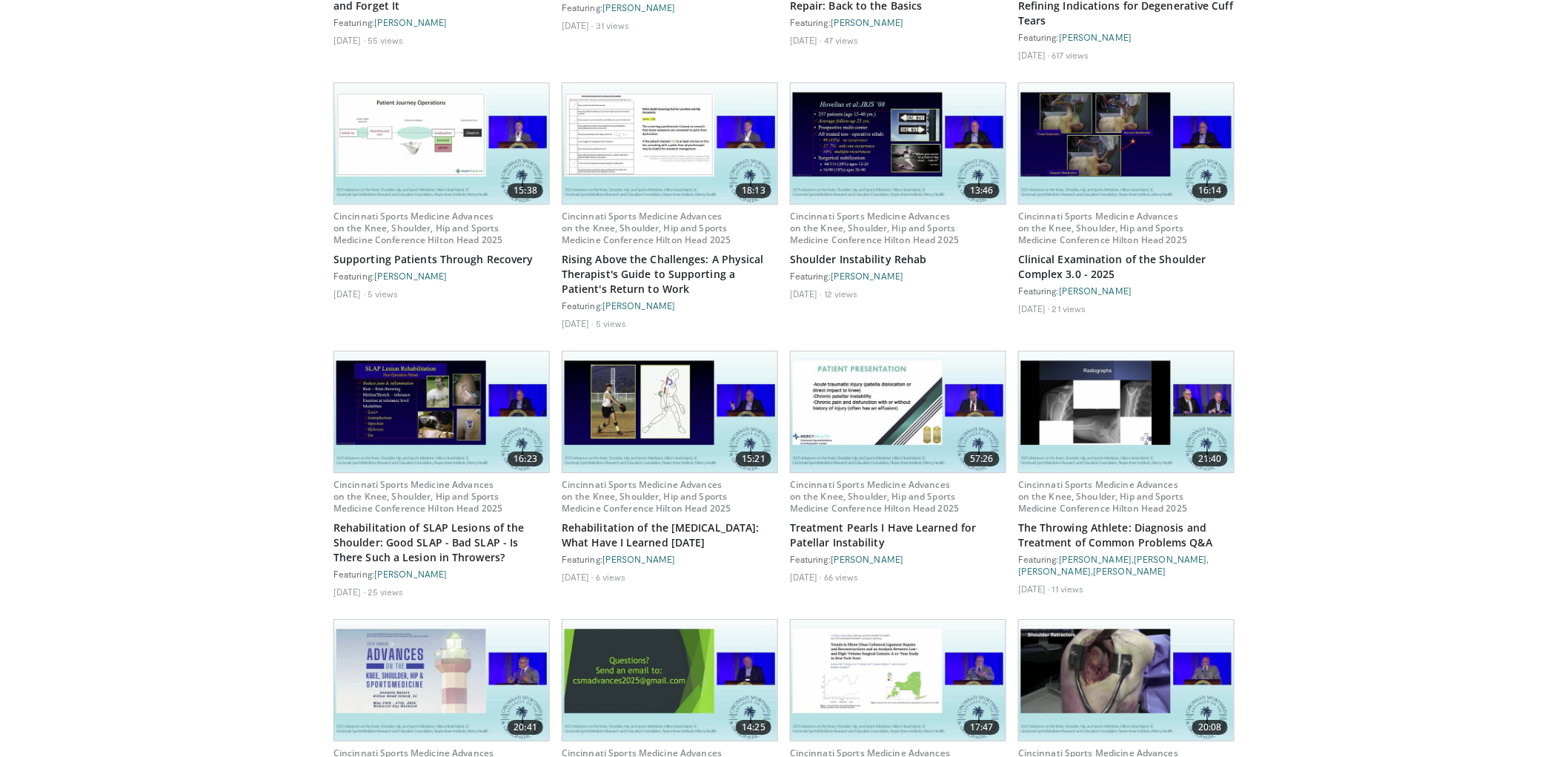
scroll to position [25379, 0]
